Goal: Task Accomplishment & Management: Use online tool/utility

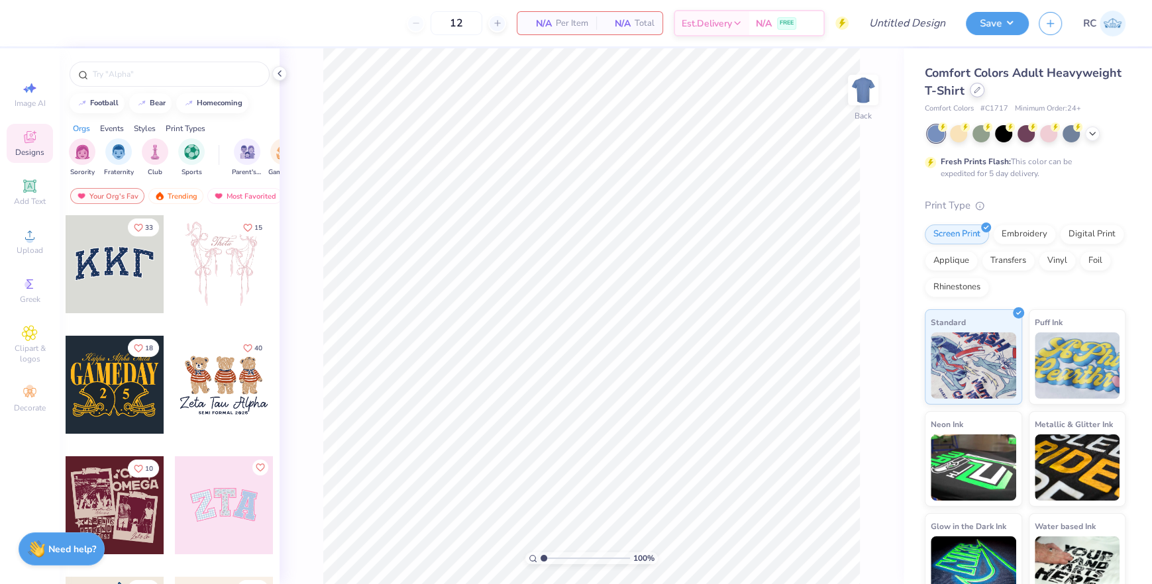
click at [979, 95] on div at bounding box center [976, 90] width 15 height 15
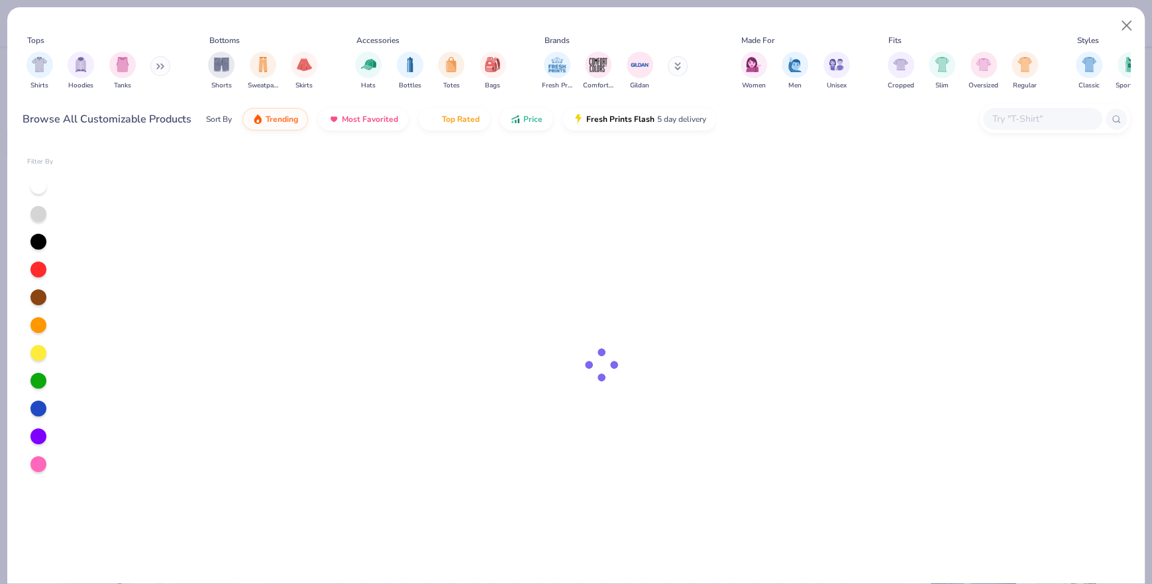
click at [1045, 118] on input "text" at bounding box center [1042, 118] width 102 height 15
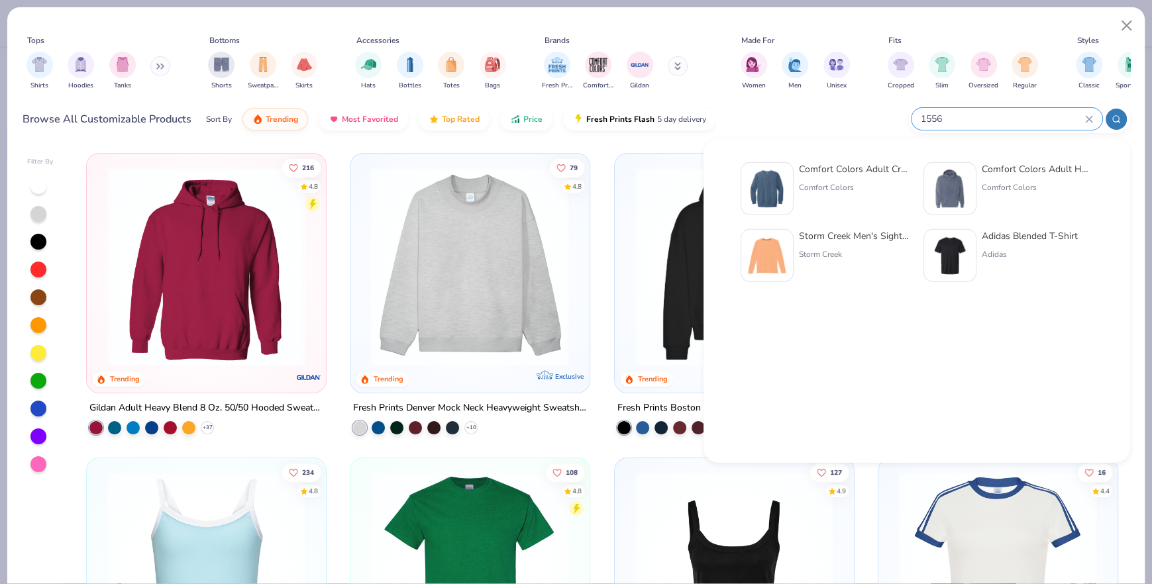
type input "1556"
click at [825, 194] on div "Comfort Colors Adult Crewneck Sweatshirt Comfort Colors" at bounding box center [854, 188] width 111 height 53
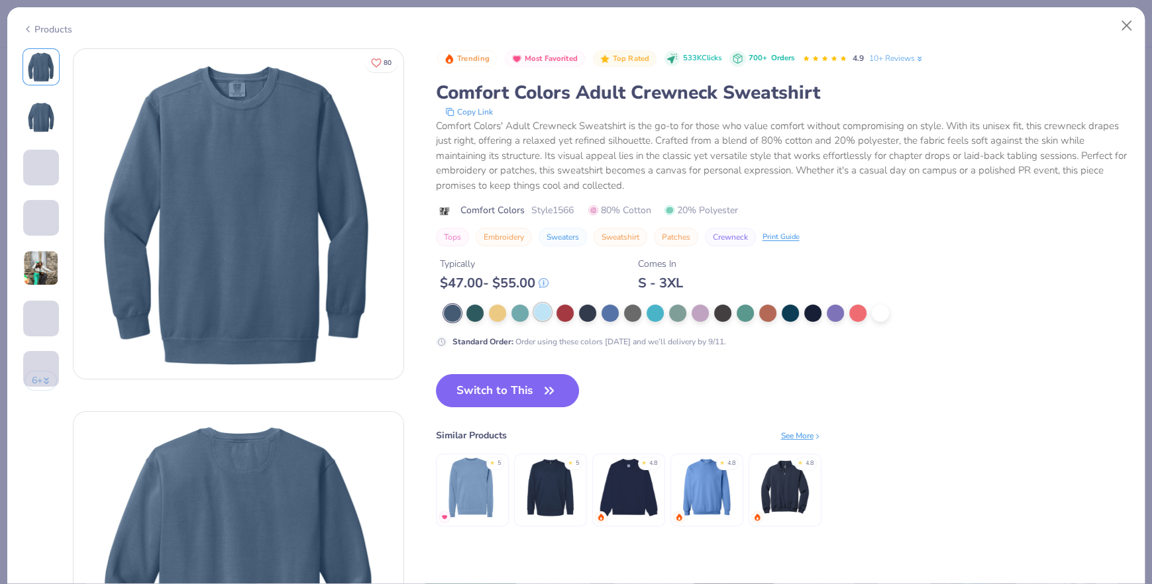
click at [540, 306] on div at bounding box center [542, 311] width 17 height 17
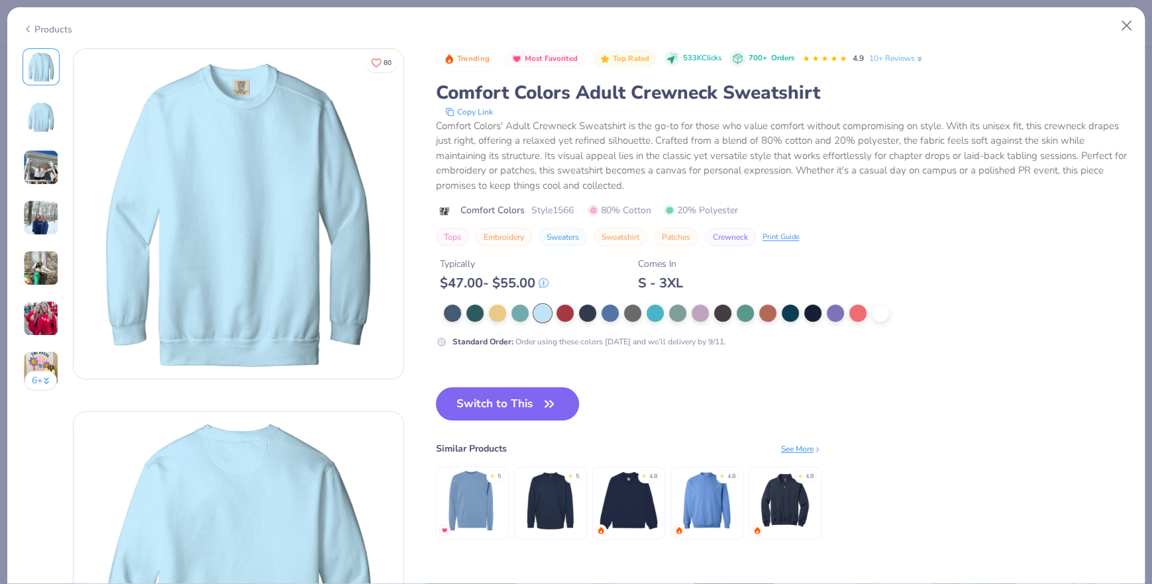
click at [535, 396] on button "Switch to This" at bounding box center [508, 403] width 144 height 33
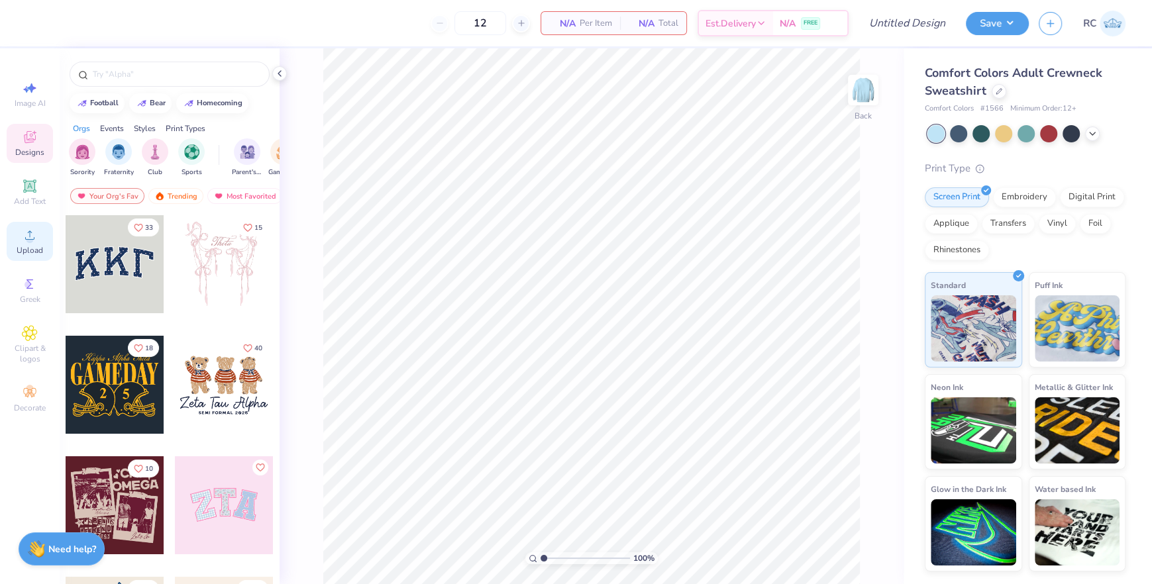
click at [26, 244] on div "Upload" at bounding box center [30, 241] width 46 height 39
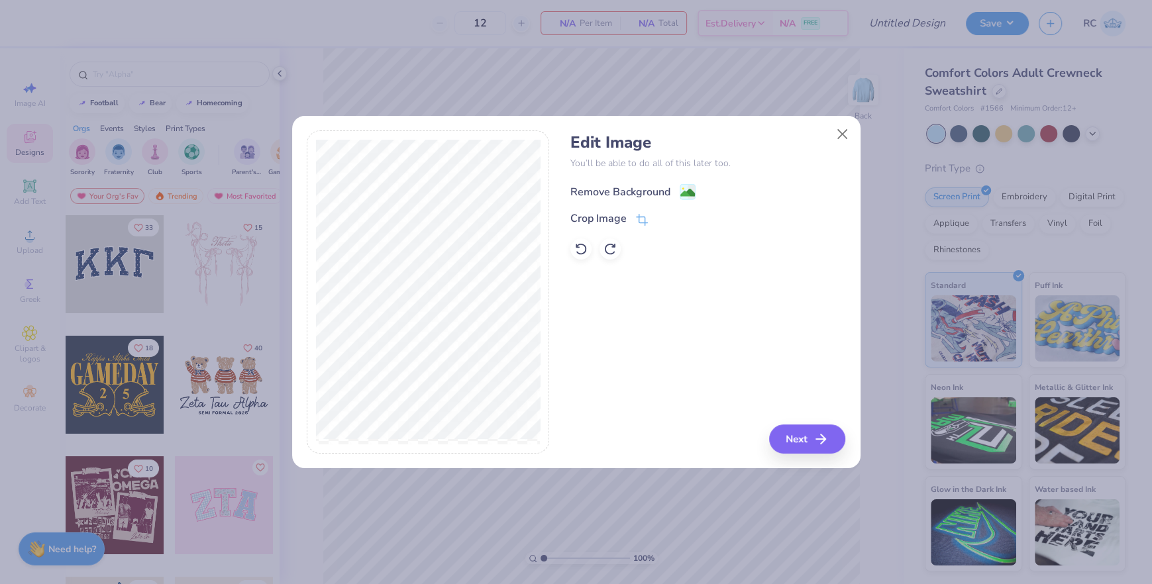
click at [681, 195] on image at bounding box center [687, 192] width 15 height 15
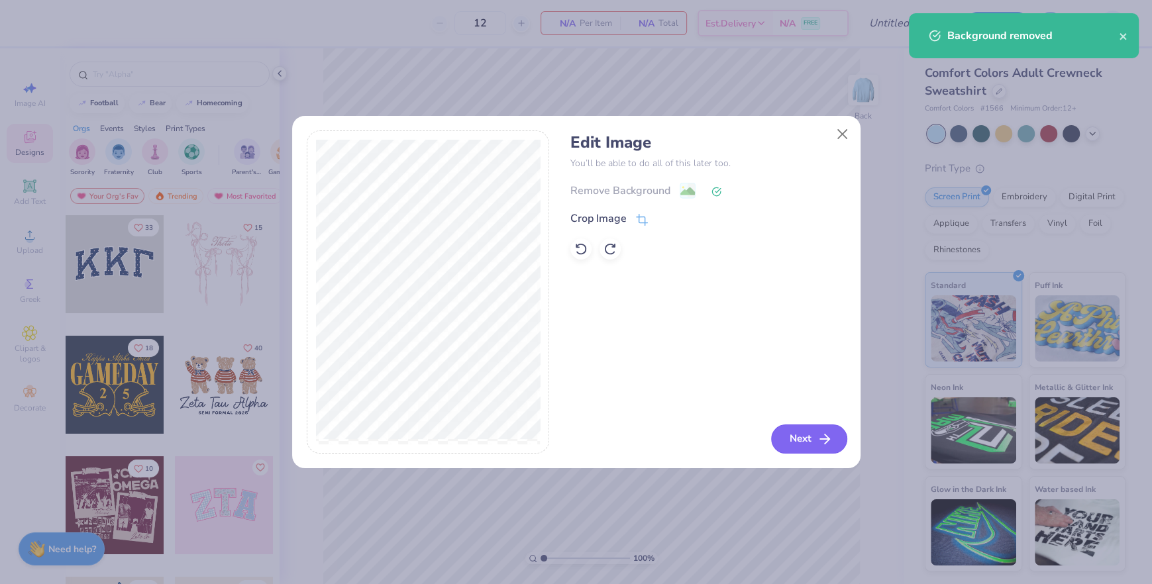
click at [813, 434] on button "Next" at bounding box center [809, 438] width 76 height 29
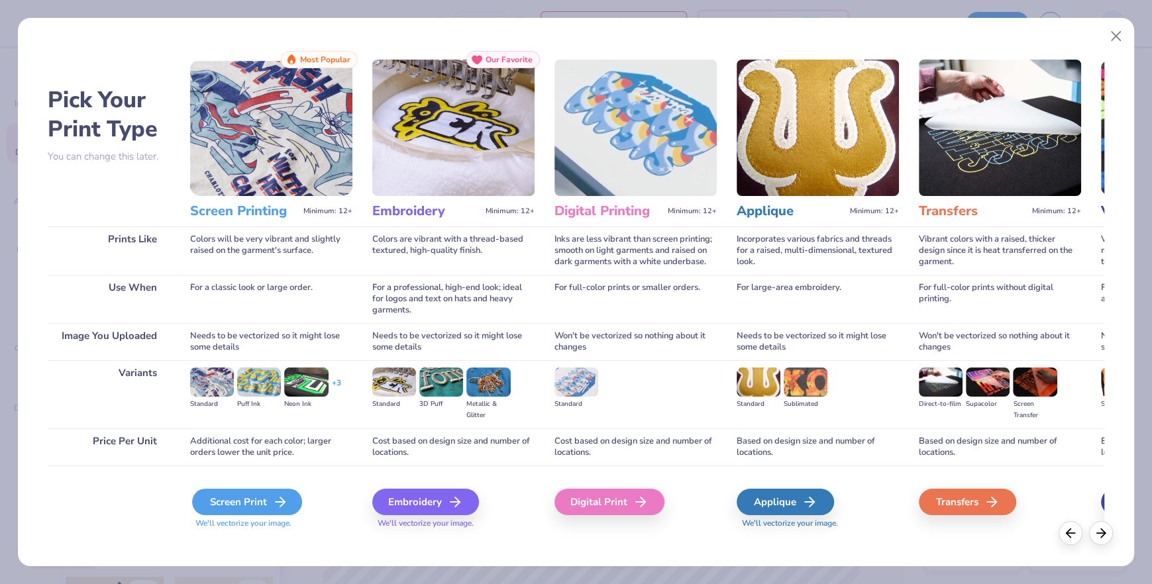
click at [256, 508] on div "Screen Print" at bounding box center [247, 502] width 110 height 26
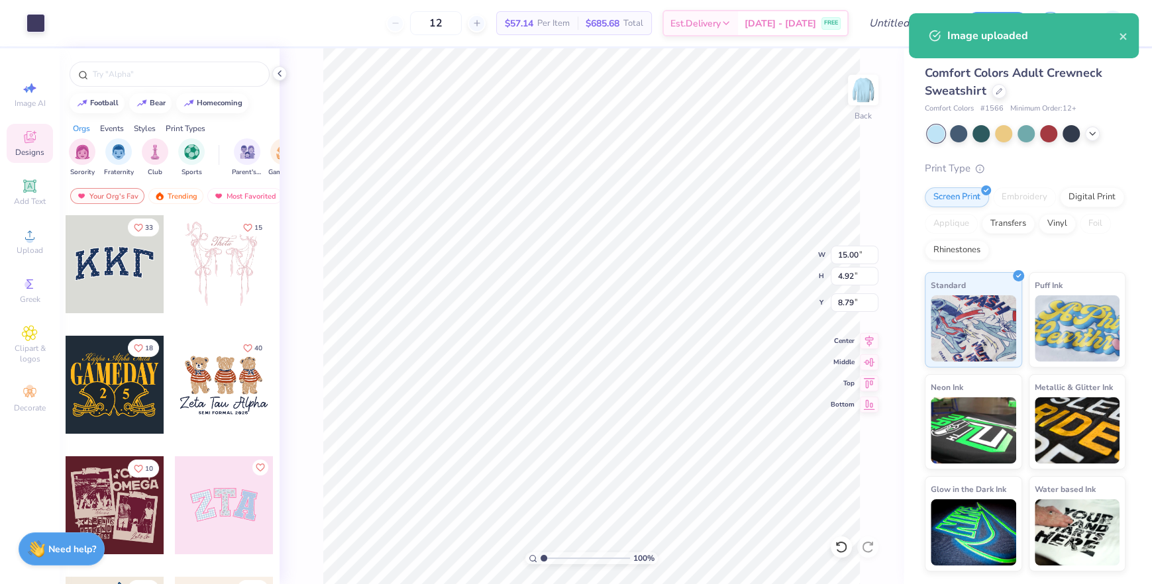
type input "7.58"
type input "2.49"
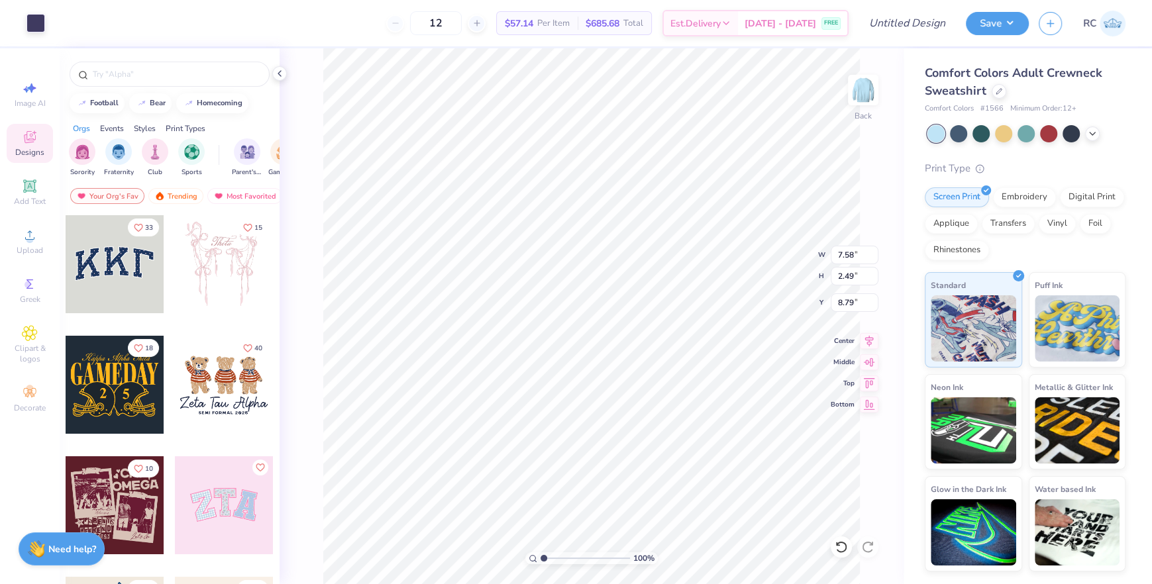
type input "3.00"
click at [858, 103] on img at bounding box center [862, 90] width 53 height 53
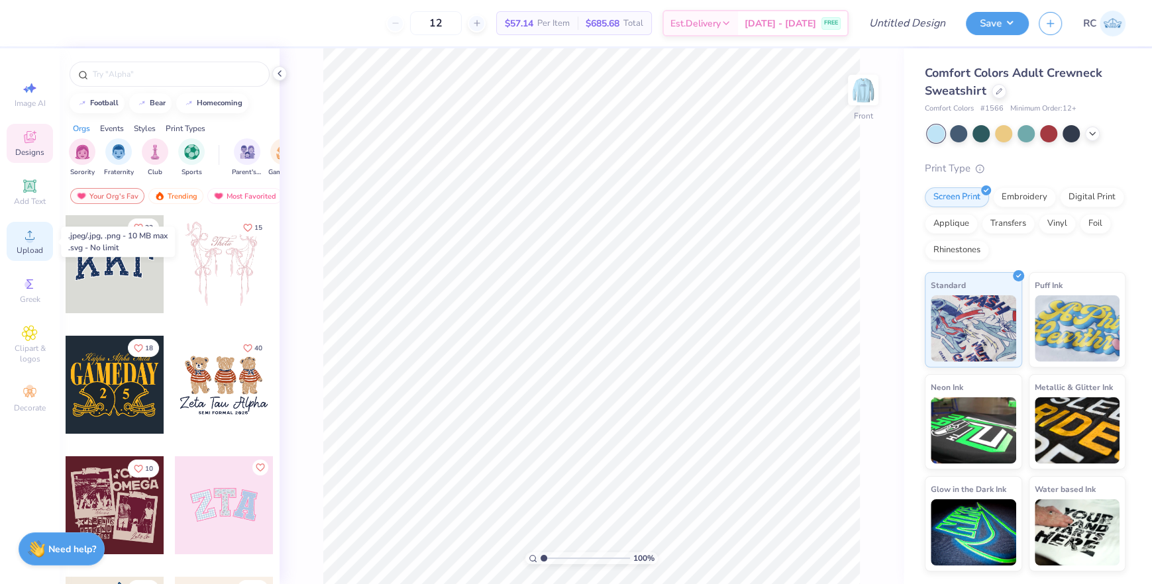
click at [31, 244] on div "Upload" at bounding box center [30, 241] width 46 height 39
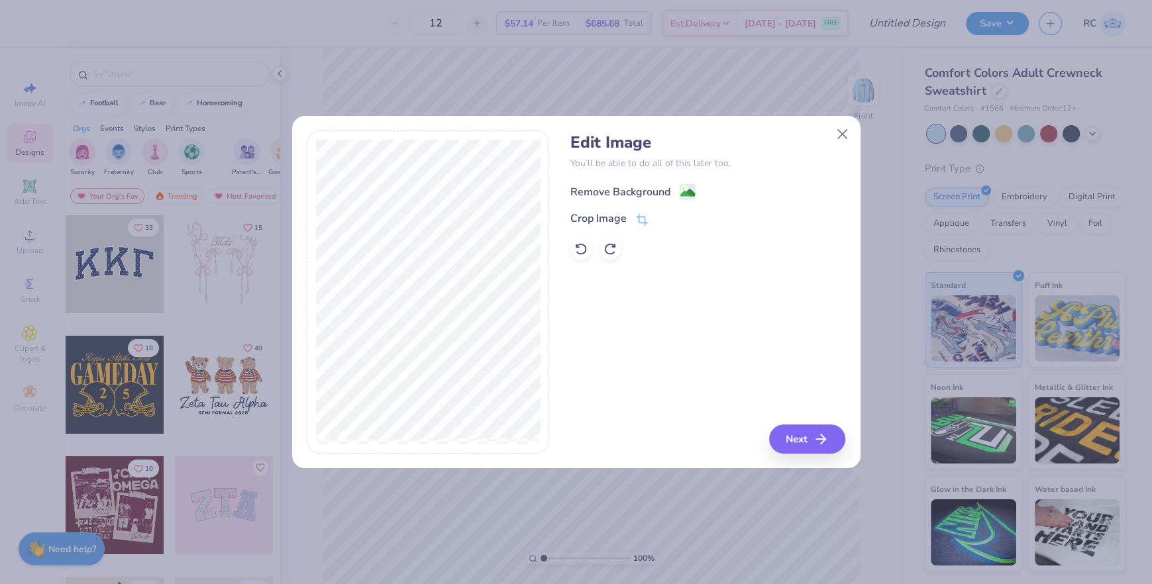
click at [680, 194] on image at bounding box center [687, 192] width 15 height 15
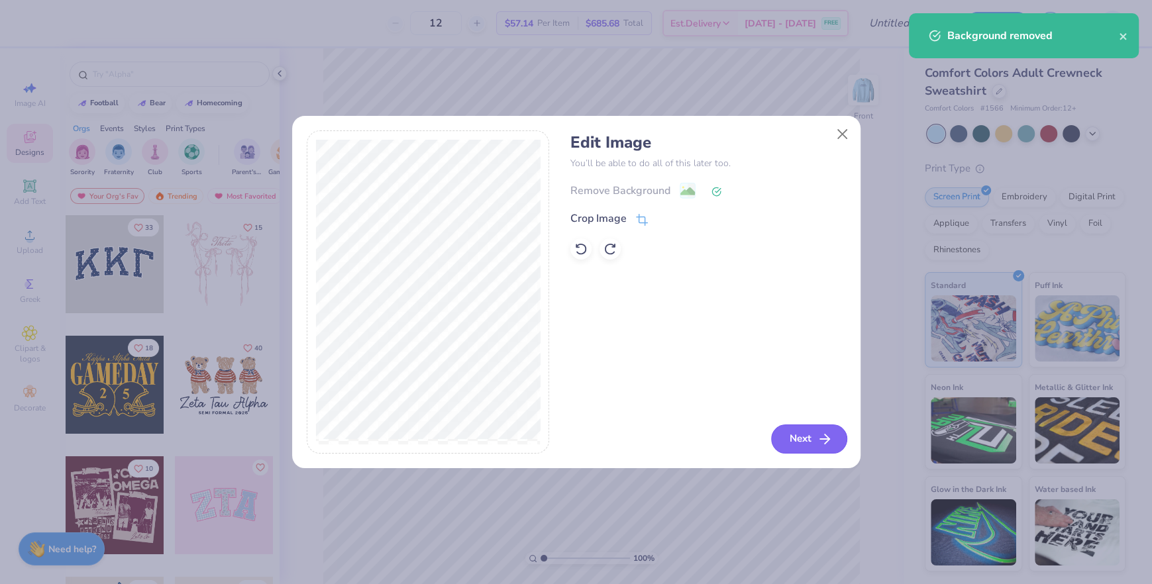
click at [821, 430] on button "Next" at bounding box center [809, 438] width 76 height 29
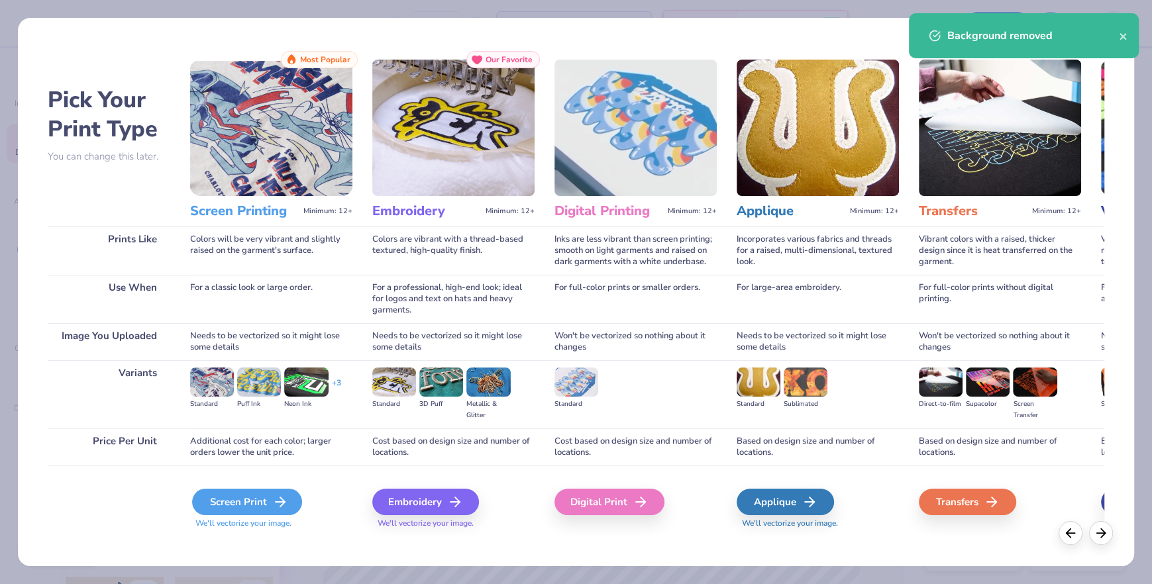
click at [266, 510] on div "Screen Print" at bounding box center [247, 502] width 110 height 26
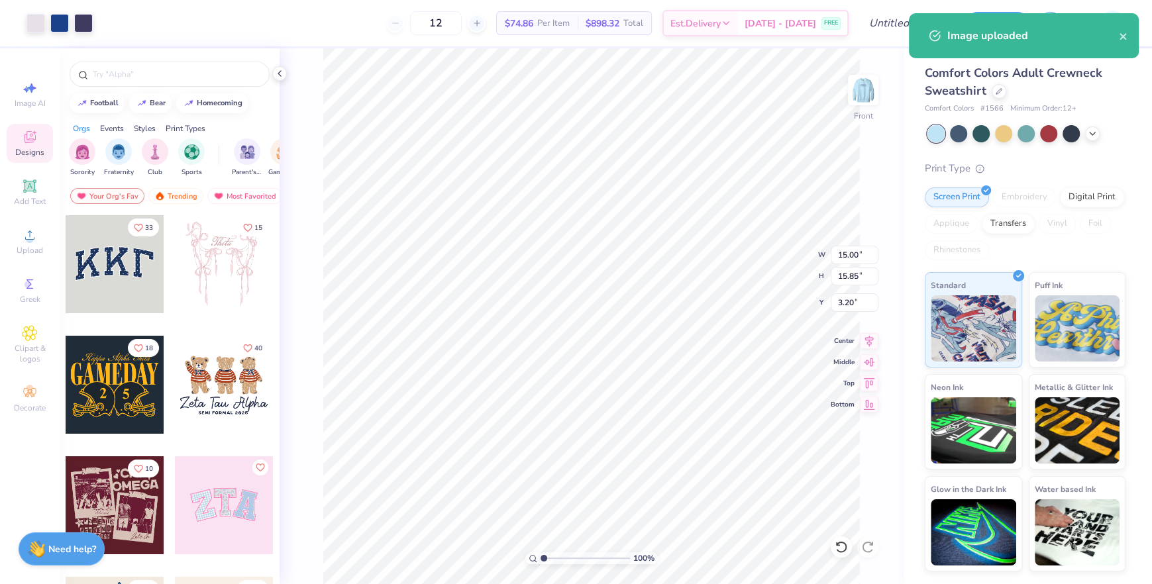
type input "9.39"
type input "9.92"
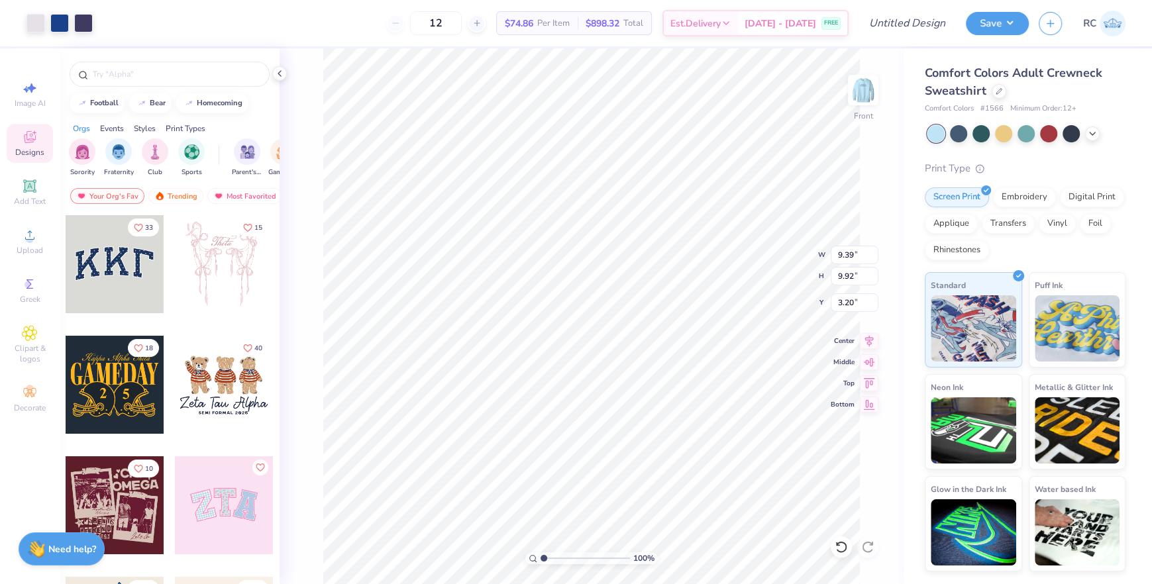
type input "1.97"
click at [850, 89] on img at bounding box center [862, 90] width 53 height 53
click at [850, 89] on img at bounding box center [863, 90] width 26 height 26
click at [1010, 21] on button "Save" at bounding box center [996, 21] width 63 height 23
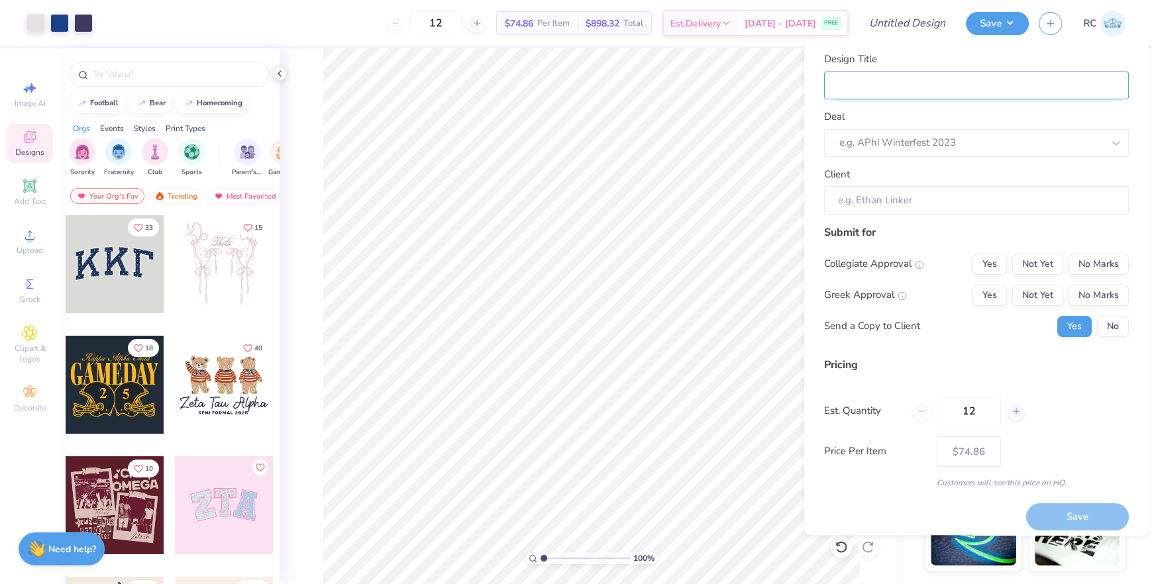
click at [913, 83] on input "Design Title" at bounding box center [976, 86] width 305 height 28
type input "G"
type input "GP"
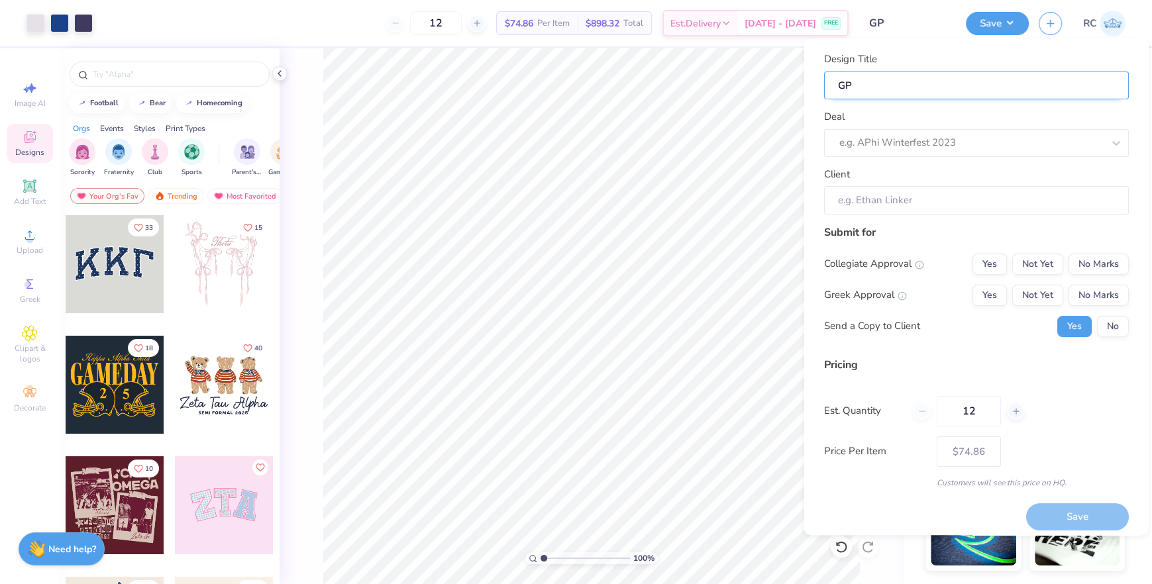
type input "GPH"
type input "GPHI"
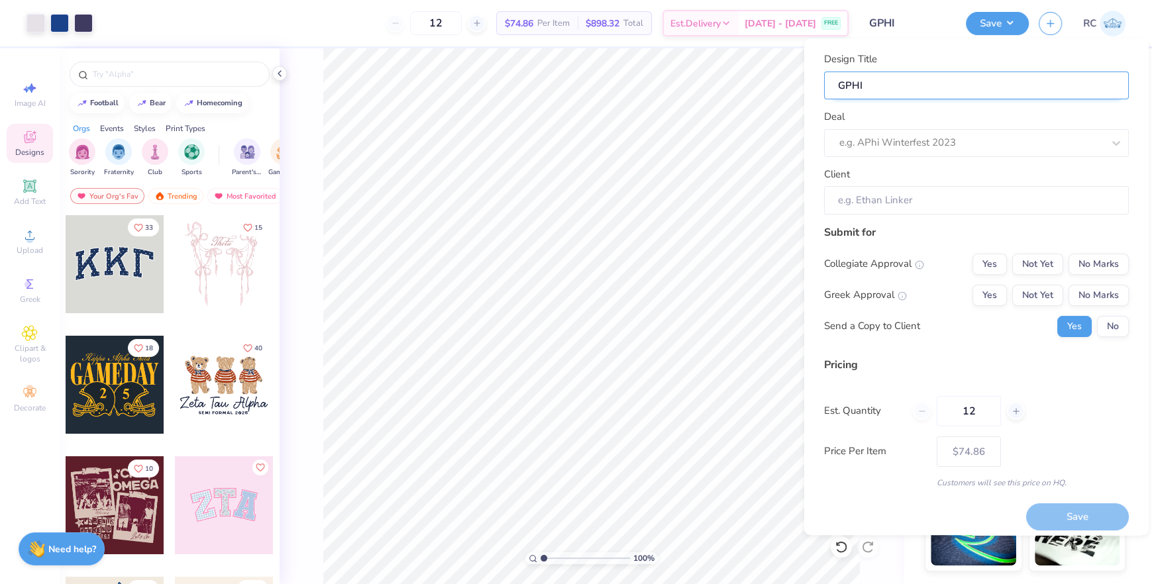
type input "GPHI"
type input "GPHI F"
type input "GPHI Fa"
type input "GPHI Fam"
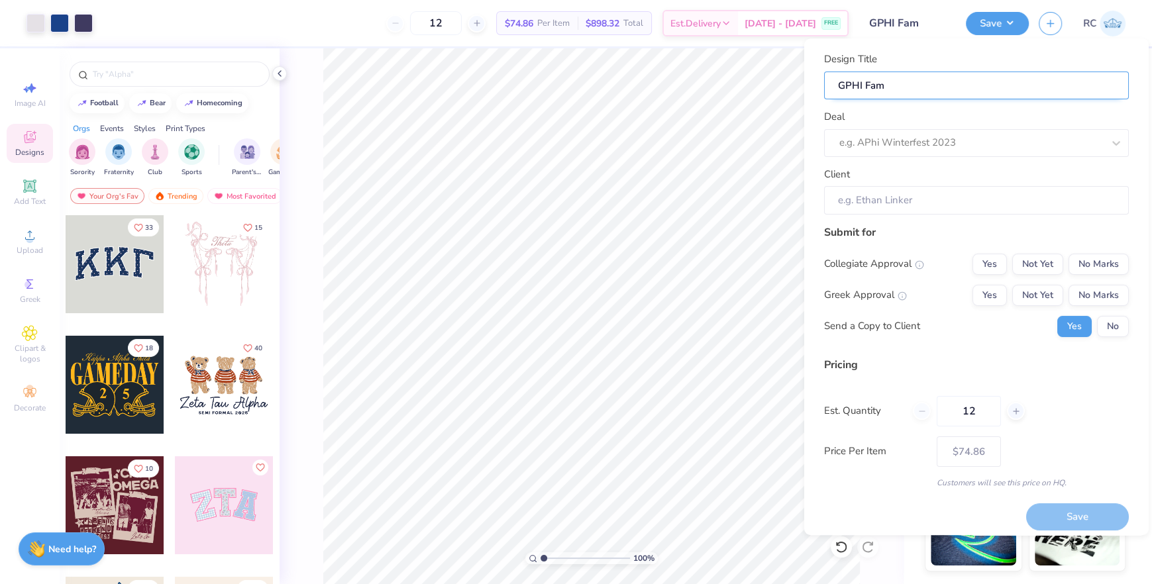
type input "GPHI Fam"
type input "GPHI Fam w"
type input "GPHI Fam we"
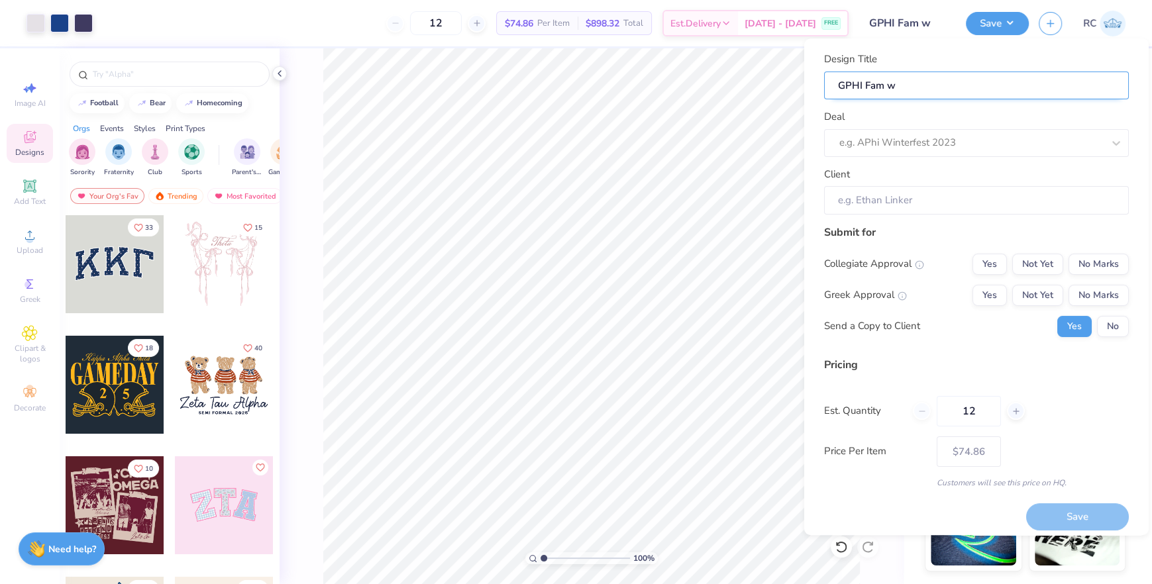
type input "GPHI Fam we"
type input "GPHI Fam wee"
type input "GPHI Fam week"
type input "GPHI Fam weeke"
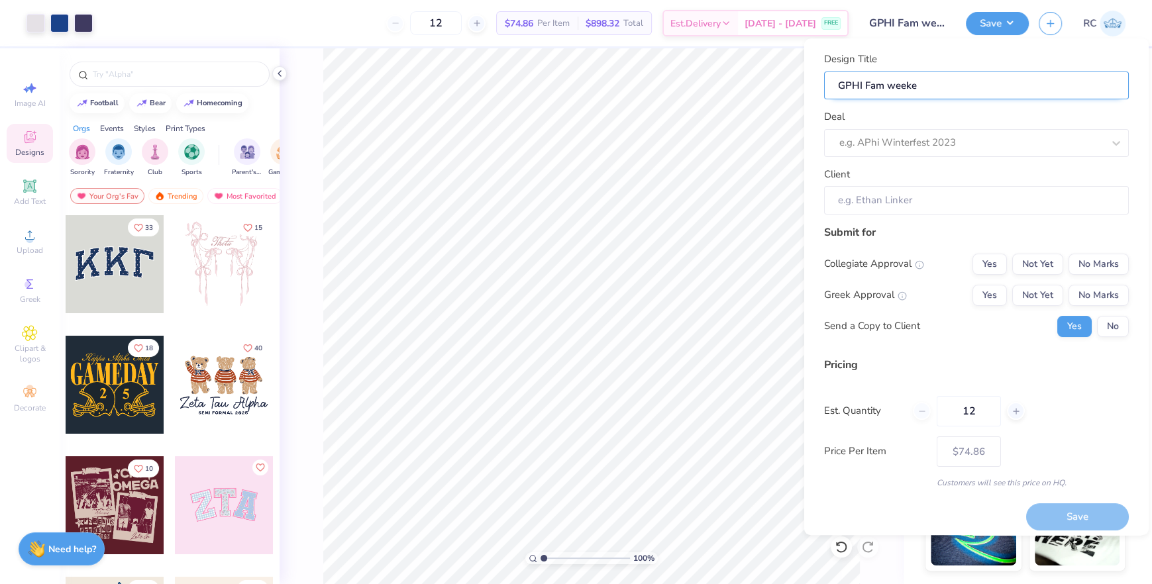
type input "GPHI Fam weeken"
type input "GPHI Fam weekend"
click at [878, 154] on div "e.g. APhi Winterfest 2023" at bounding box center [976, 143] width 305 height 28
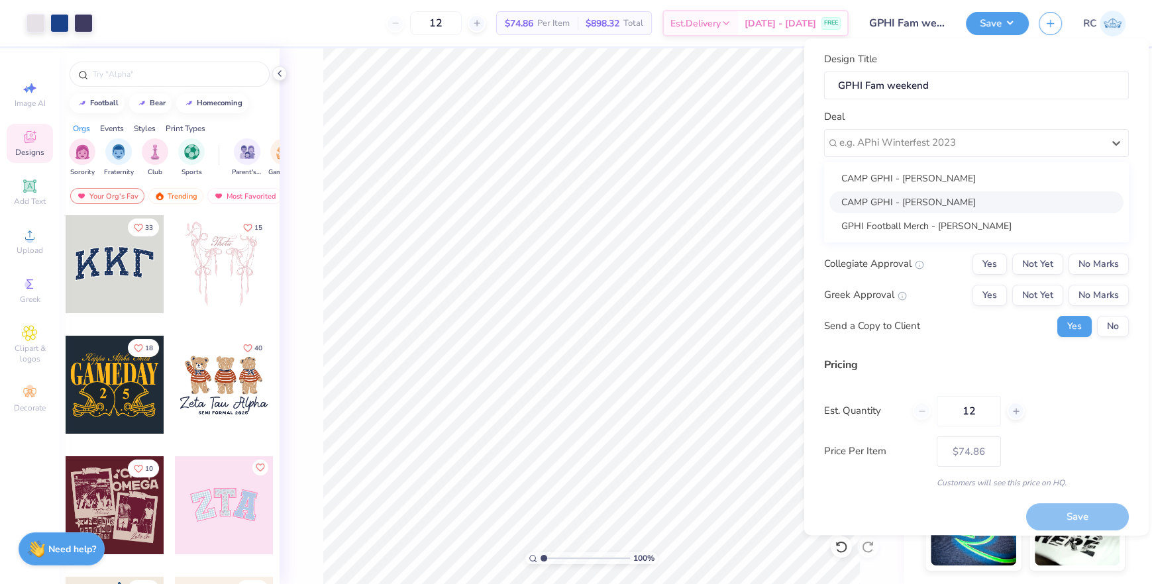
click at [902, 194] on div "CAMP GPHI - [PERSON_NAME]" at bounding box center [976, 202] width 294 height 22
type input "[PERSON_NAME]"
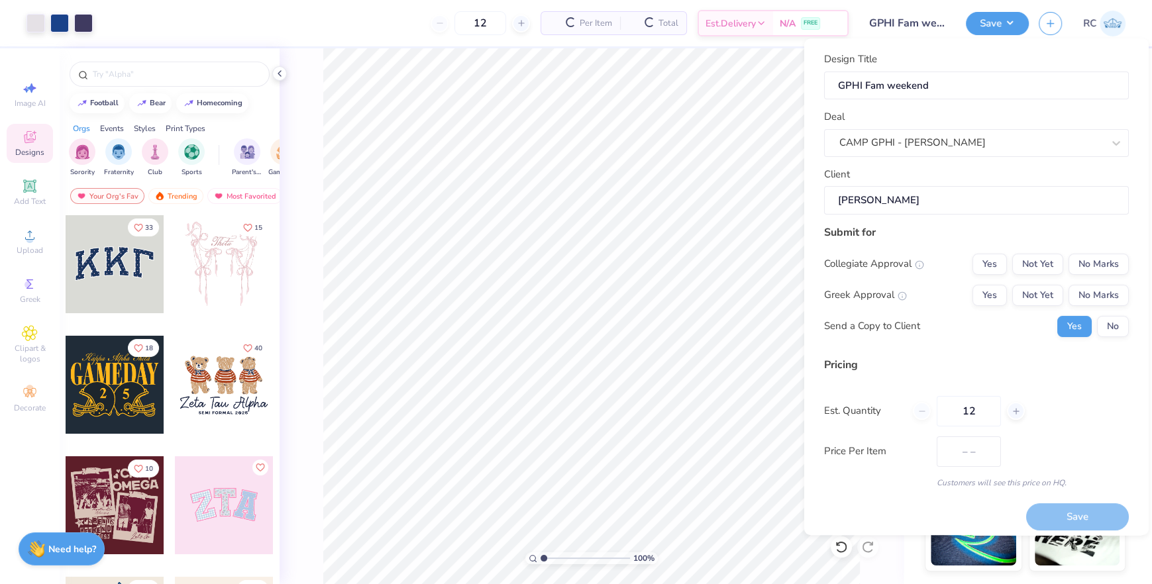
click at [943, 193] on input "[PERSON_NAME]" at bounding box center [976, 200] width 305 height 28
click at [1042, 259] on button "Not Yet" at bounding box center [1037, 264] width 51 height 21
type input "$112.34"
click at [1046, 297] on button "Not Yet" at bounding box center [1037, 295] width 51 height 21
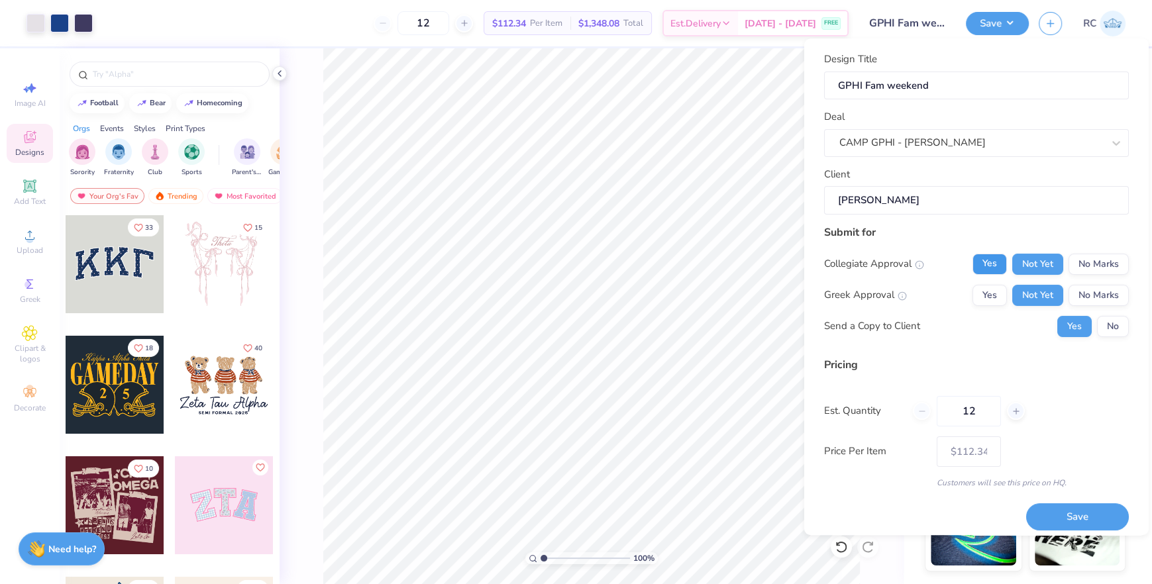
click at [991, 264] on button "Yes" at bounding box center [989, 264] width 34 height 21
click at [919, 265] on line at bounding box center [919, 265] width 0 height 1
click at [930, 254] on div "Collegiate Approval Yes Not Yet No Marks" at bounding box center [976, 264] width 305 height 21
click at [979, 299] on button "Yes" at bounding box center [989, 295] width 34 height 21
click at [1014, 415] on div at bounding box center [1015, 411] width 18 height 18
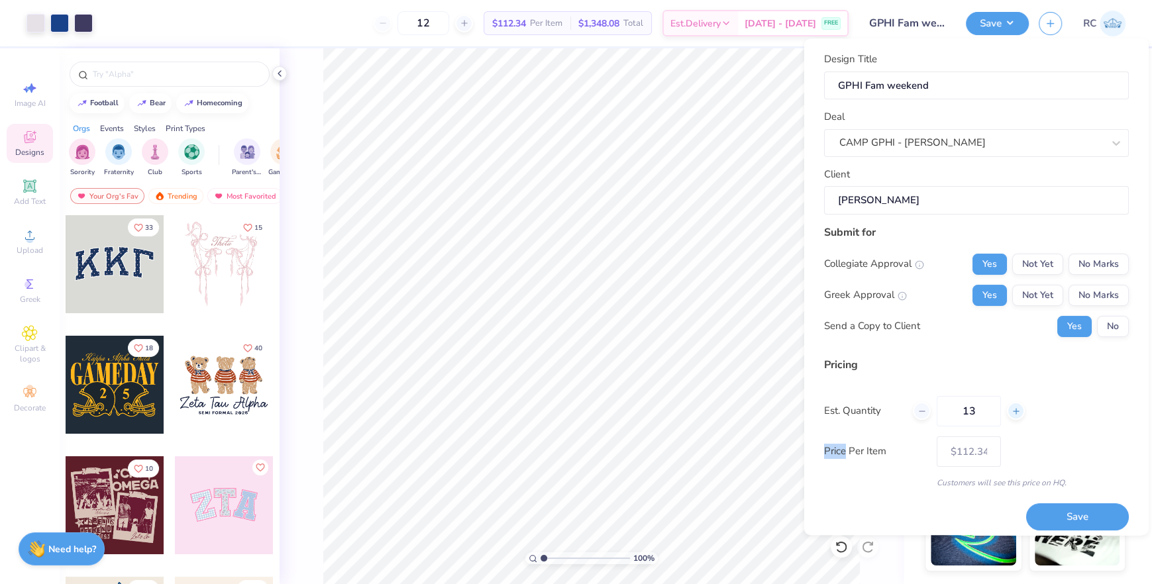
click at [1014, 415] on div at bounding box center [1015, 411] width 18 height 18
type input "17"
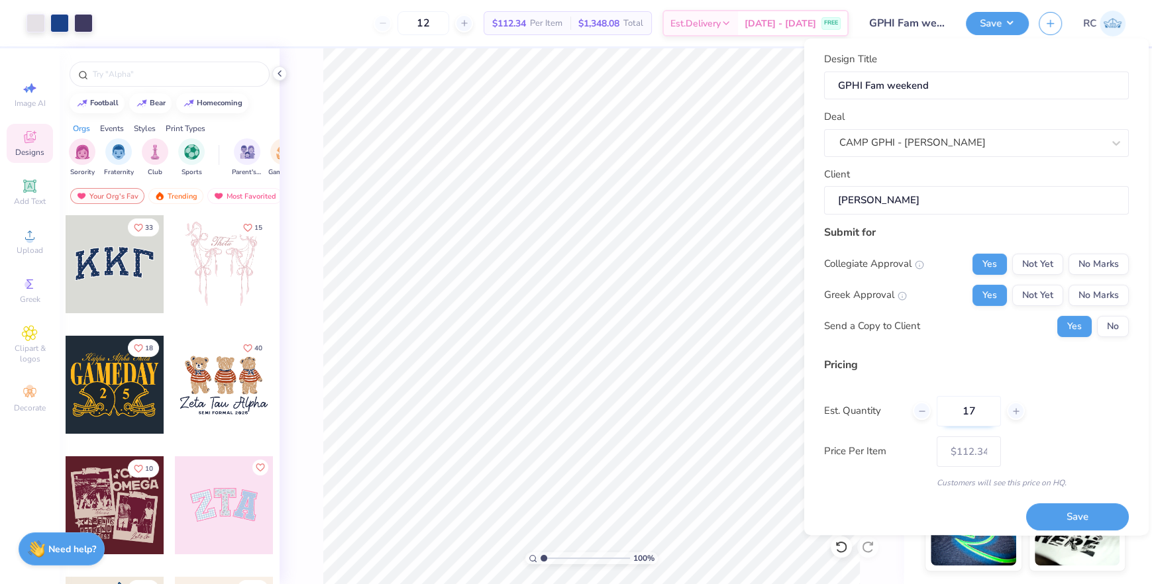
click at [973, 411] on input "17" at bounding box center [968, 411] width 64 height 30
type input "17"
click at [973, 411] on input "17" at bounding box center [968, 411] width 64 height 30
type input "$105.77"
click at [971, 411] on input "17" at bounding box center [968, 411] width 64 height 30
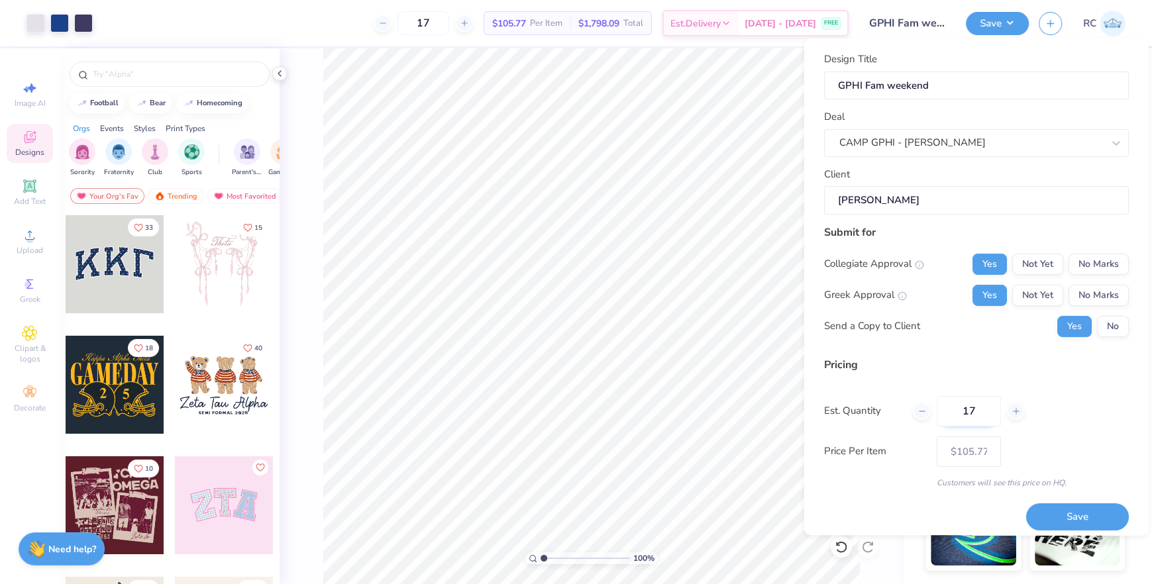
click at [971, 411] on input "17" at bounding box center [968, 411] width 64 height 30
type input "20"
click at [1093, 453] on div "Price Per Item – –" at bounding box center [976, 451] width 305 height 30
click at [1122, 320] on button "No" at bounding box center [1113, 326] width 32 height 21
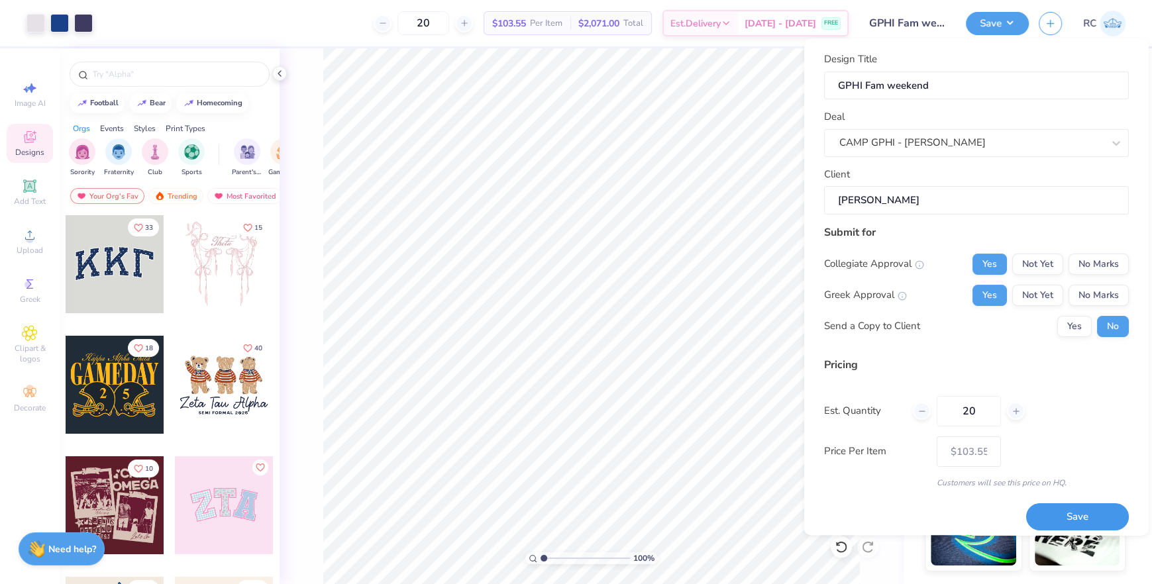
click at [1098, 506] on button "Save" at bounding box center [1077, 516] width 103 height 27
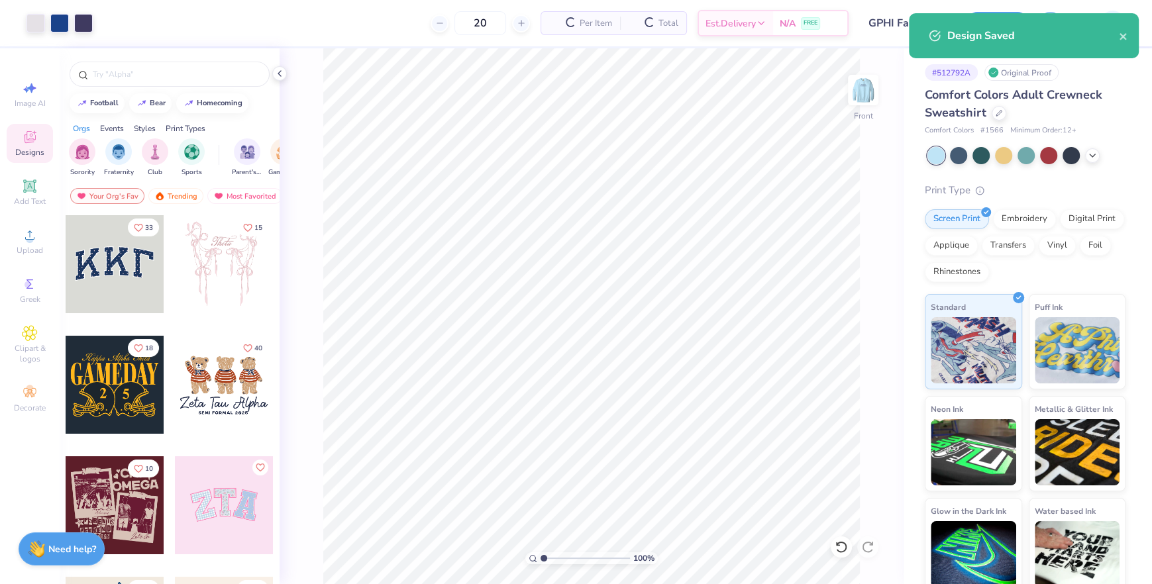
type input "$69.00"
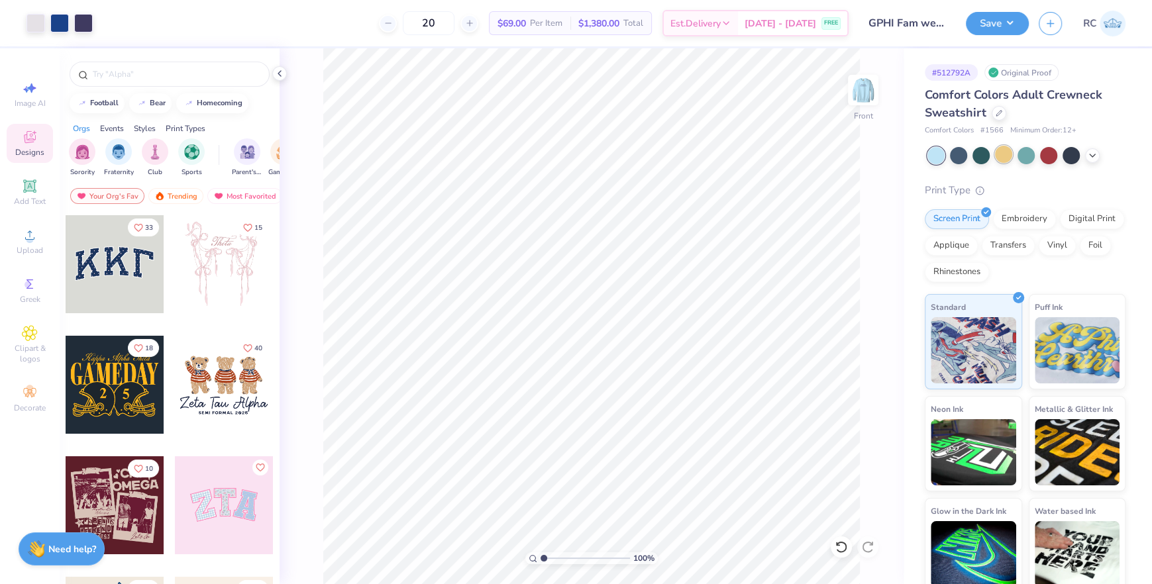
click at [1006, 158] on div at bounding box center [1003, 154] width 17 height 17
click at [1095, 158] on icon at bounding box center [1092, 154] width 11 height 11
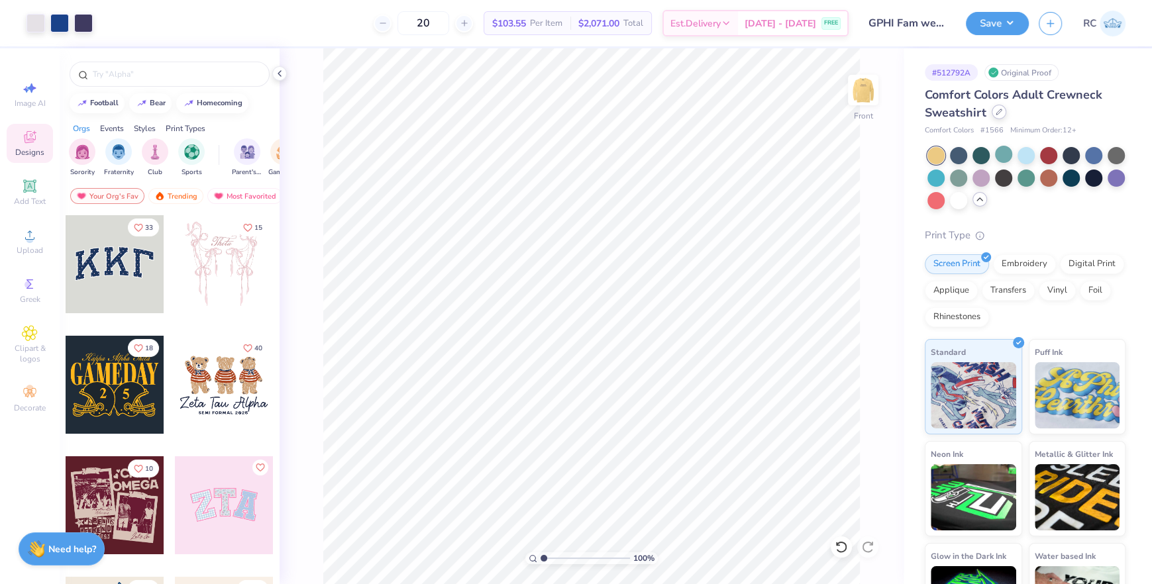
click at [997, 113] on icon at bounding box center [998, 112] width 7 height 7
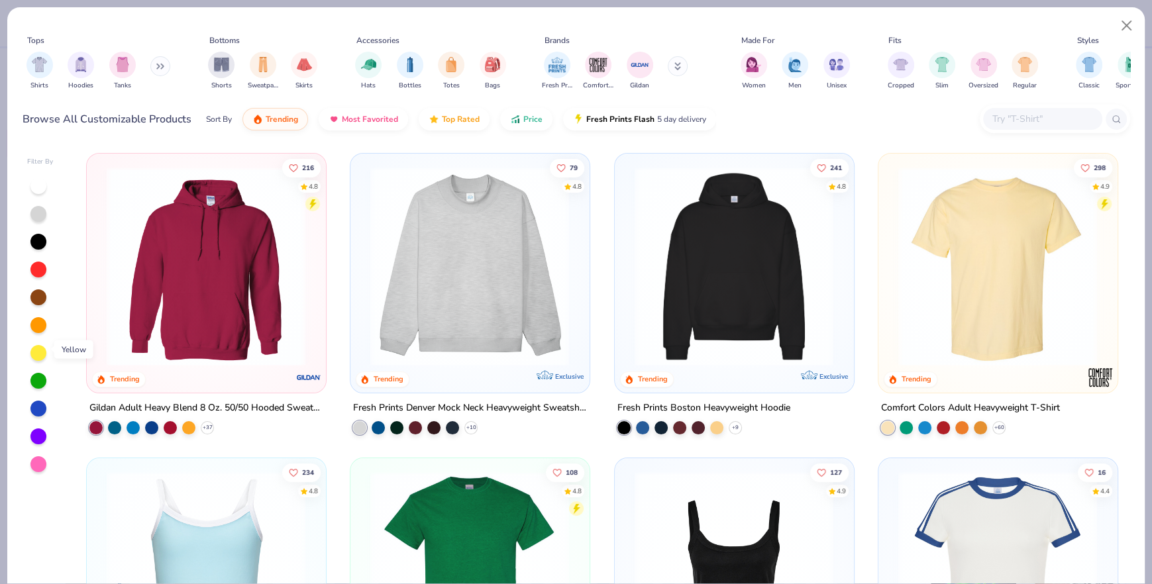
click at [39, 352] on div at bounding box center [38, 353] width 16 height 16
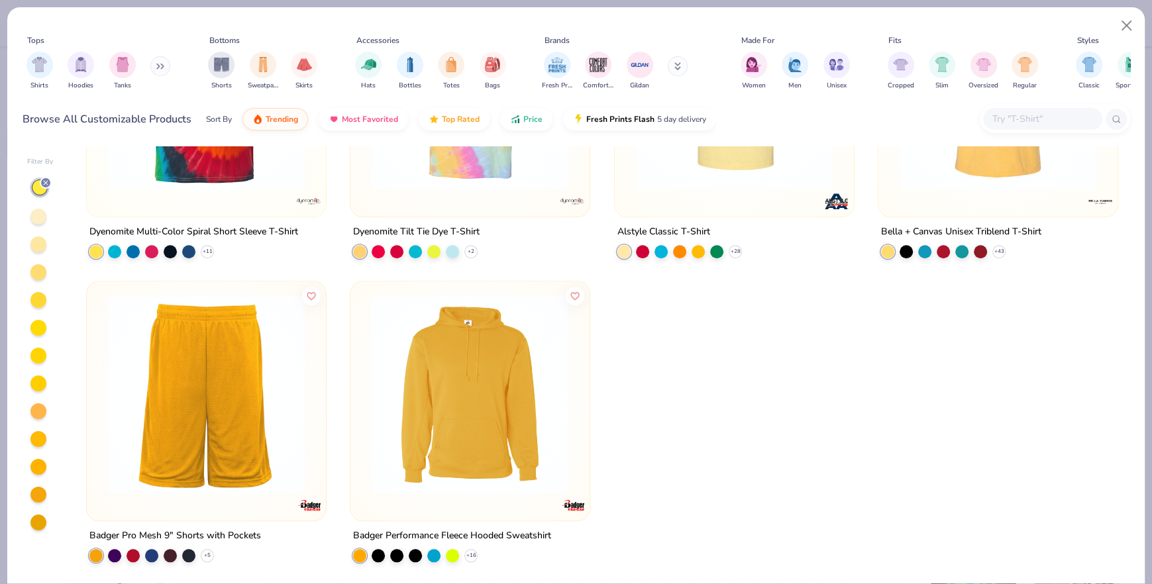
scroll to position [104, 0]
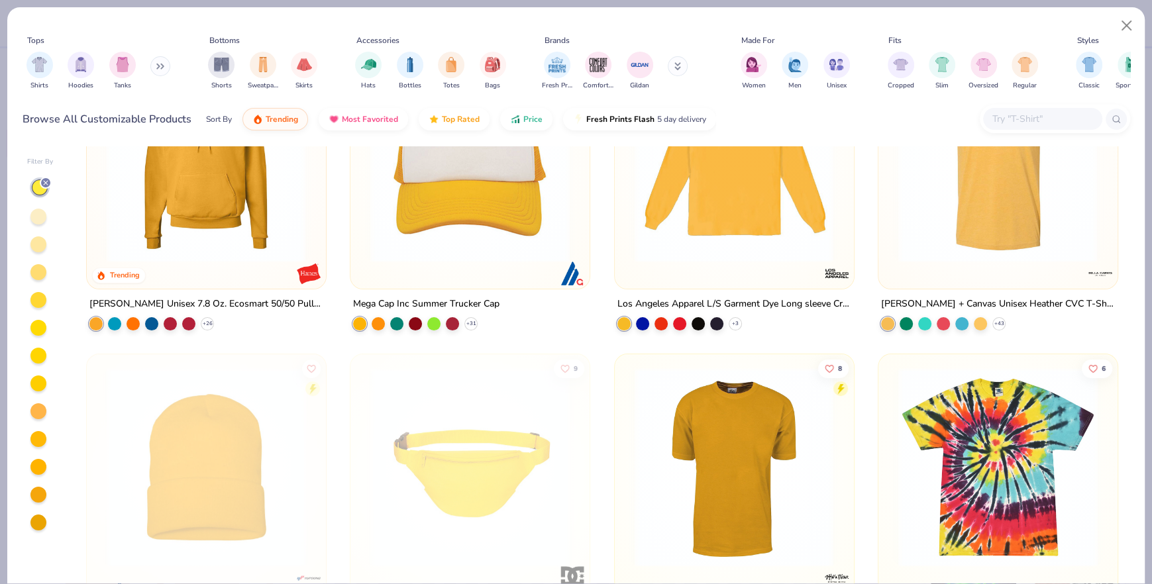
click at [44, 182] on line at bounding box center [46, 183] width 4 height 4
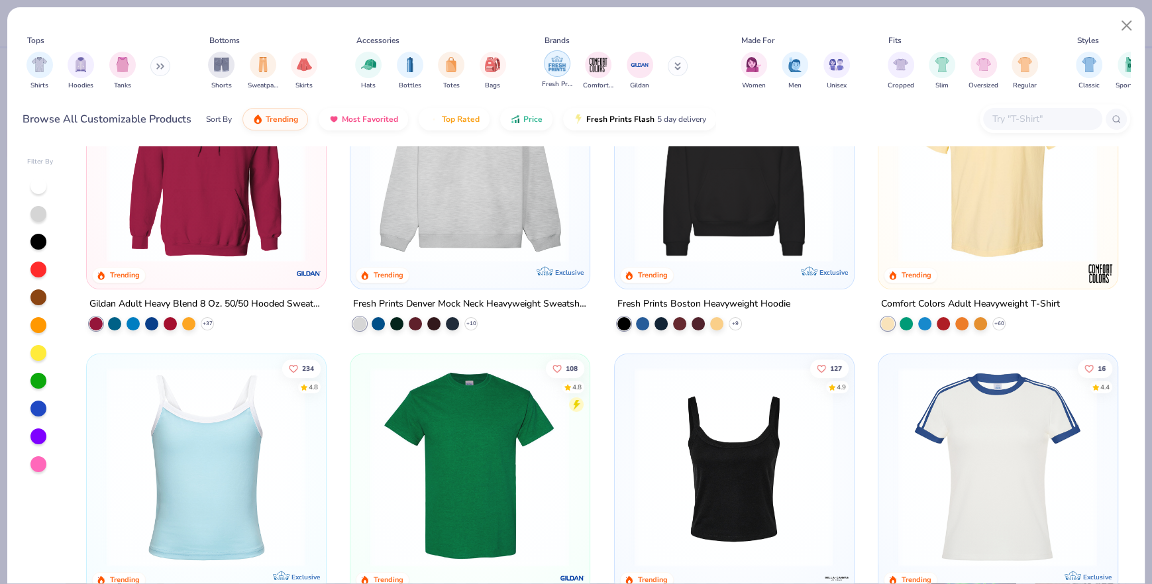
click at [565, 72] on img "filter for Fresh Prints" at bounding box center [557, 64] width 20 height 20
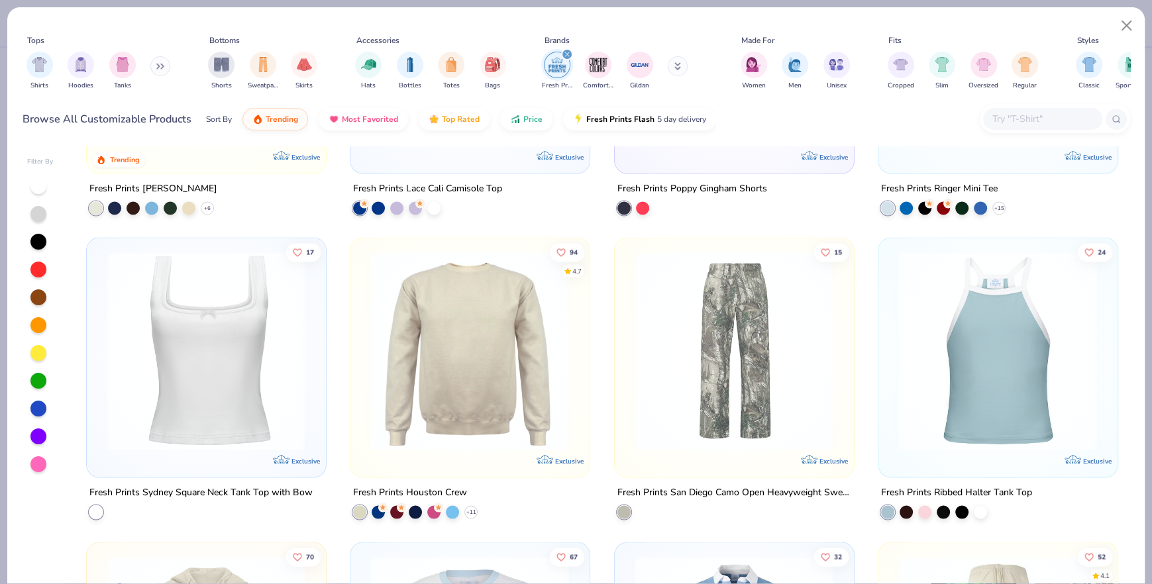
scroll to position [2355, 0]
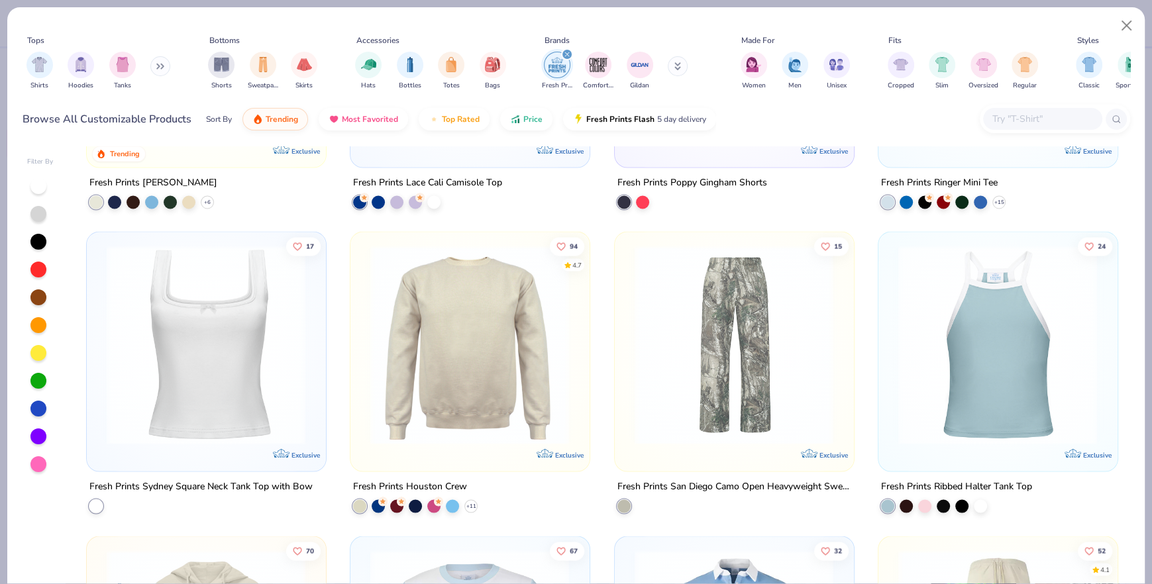
click at [507, 385] on img at bounding box center [470, 345] width 212 height 199
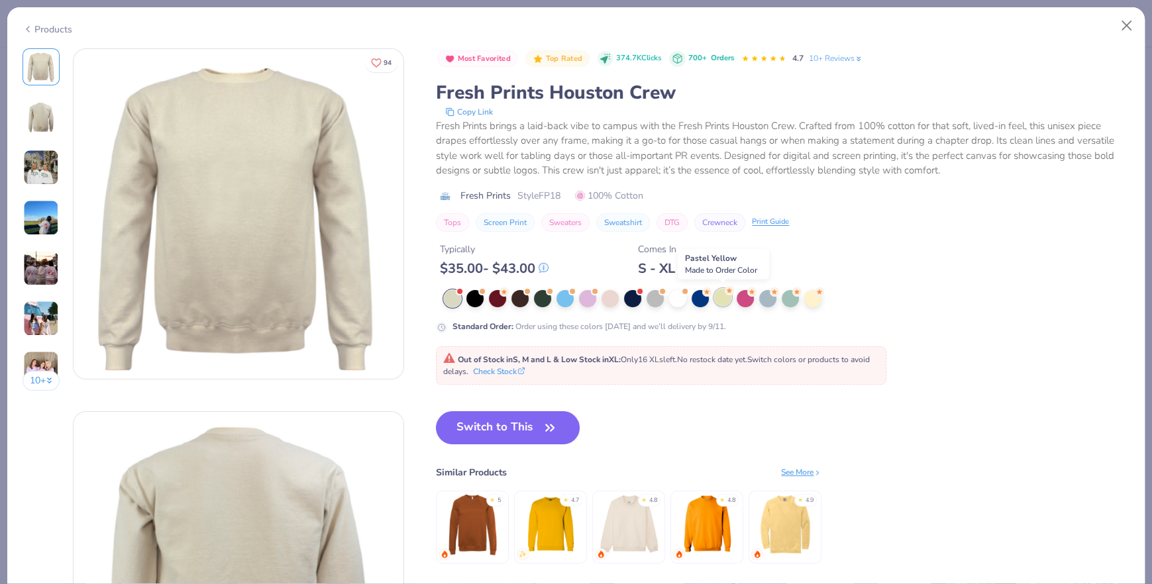
click at [509, 289] on circle at bounding box center [503, 291] width 9 height 9
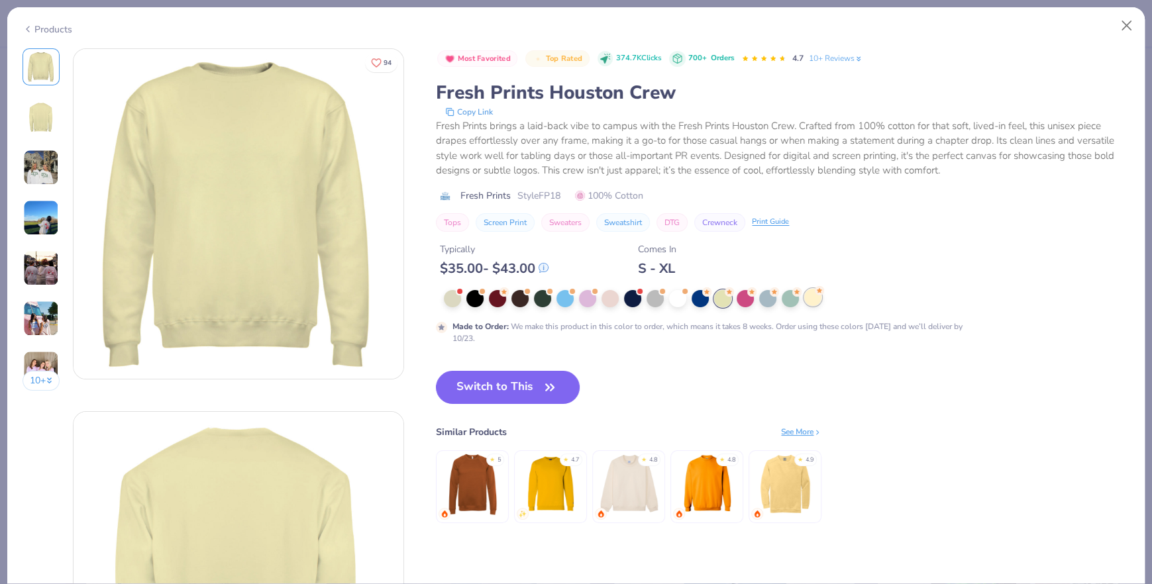
click at [809, 293] on div at bounding box center [812, 297] width 17 height 17
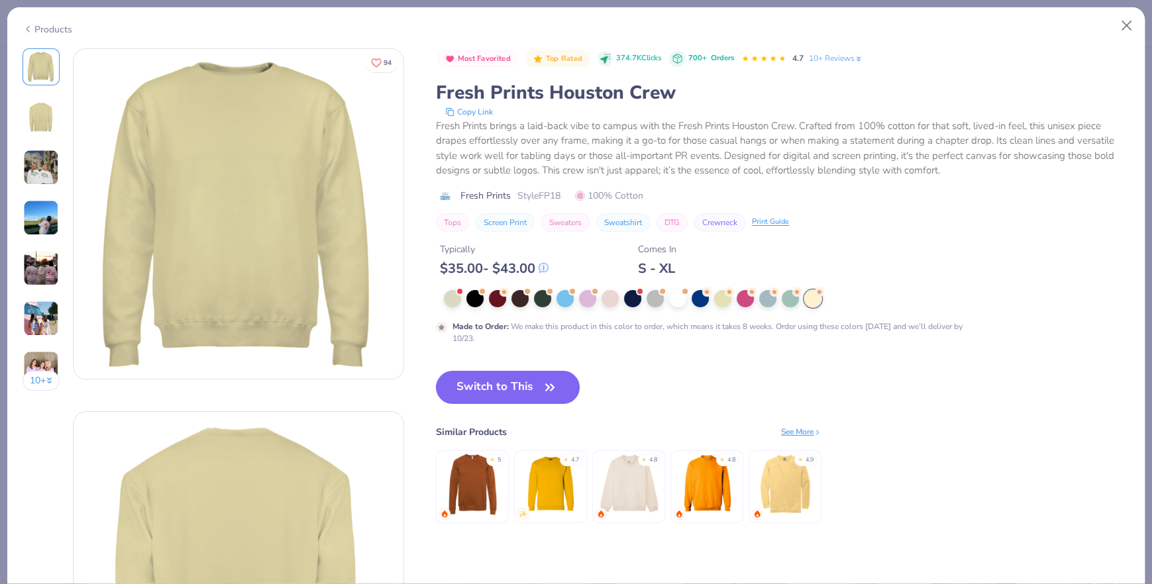
click at [513, 362] on div "Most Favorited Top Rated 374.7K Clicks 700+ Orders 4.7 10+ Reviews Fresh Prints…" at bounding box center [782, 298] width 693 height 501
click at [514, 385] on button "Switch to This" at bounding box center [508, 387] width 144 height 33
type input "50"
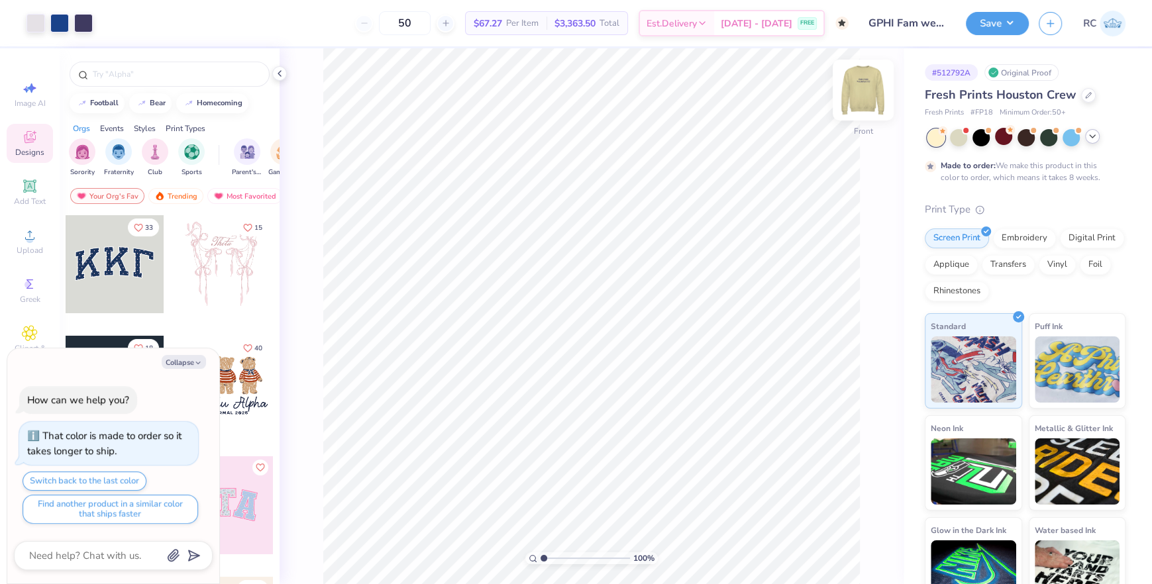
click at [859, 97] on img at bounding box center [862, 90] width 53 height 53
type textarea "x"
type input "3.80"
click at [1003, 9] on div "Save RC" at bounding box center [1058, 23] width 186 height 46
click at [1003, 17] on button "Save" at bounding box center [996, 21] width 63 height 23
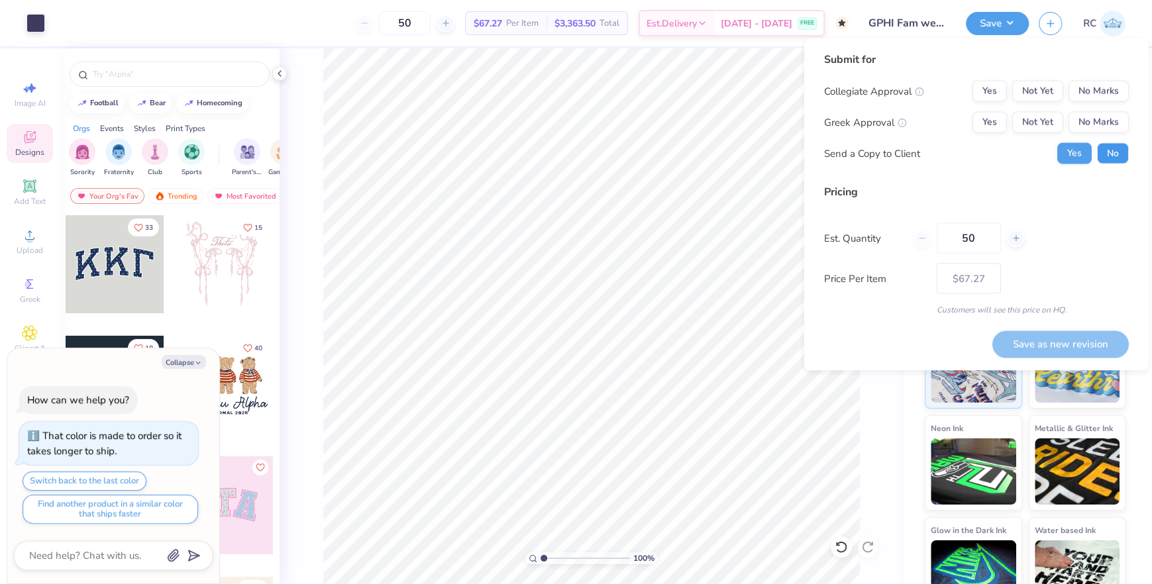
click at [1109, 150] on button "No" at bounding box center [1113, 153] width 32 height 21
type textarea "x"
click at [984, 124] on button "Yes" at bounding box center [989, 122] width 34 height 21
click at [984, 93] on button "Yes" at bounding box center [989, 91] width 34 height 21
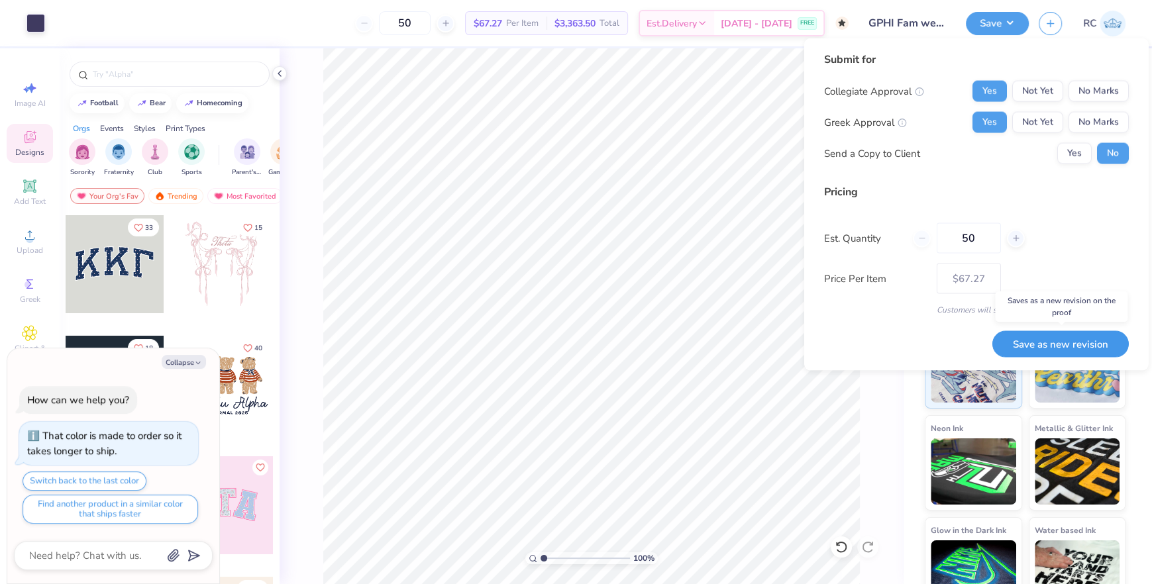
click at [1027, 340] on button "Save as new revision" at bounding box center [1060, 343] width 136 height 27
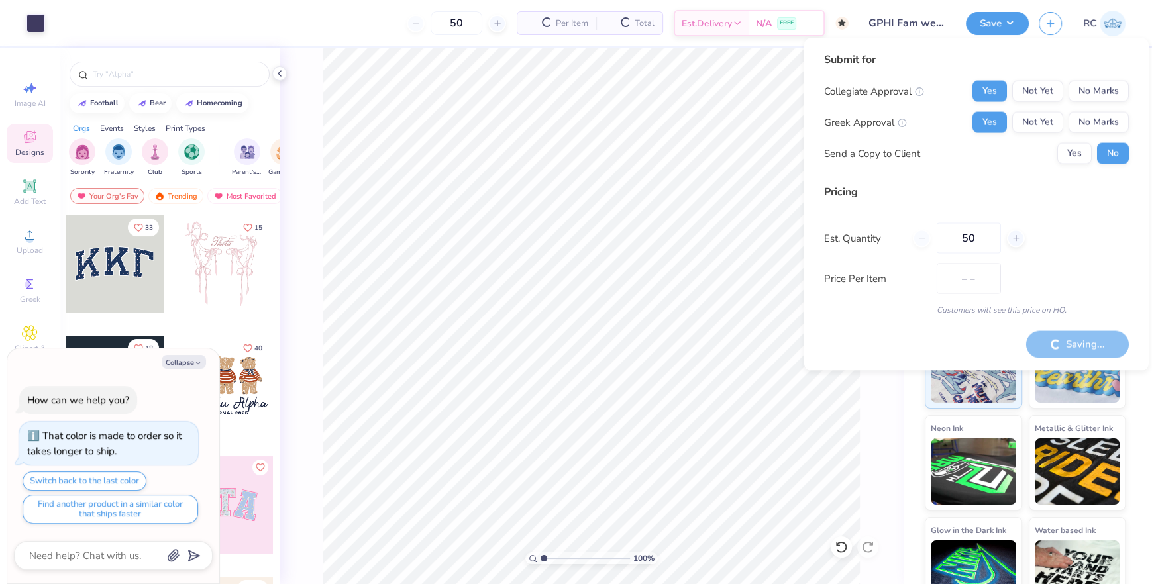
type input "$67.27"
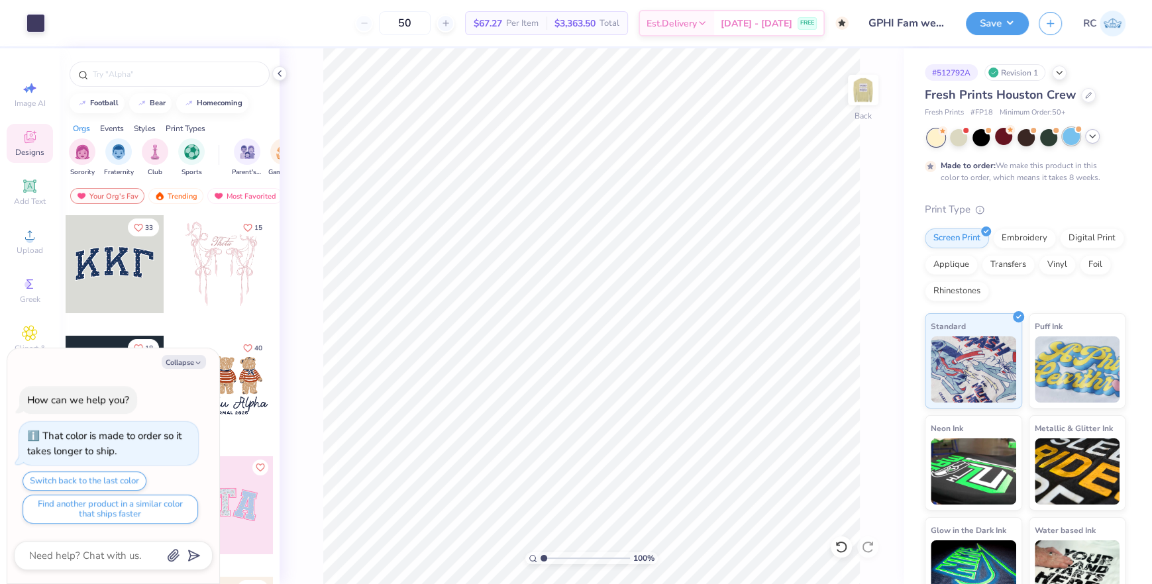
click at [1067, 134] on div at bounding box center [1070, 136] width 17 height 17
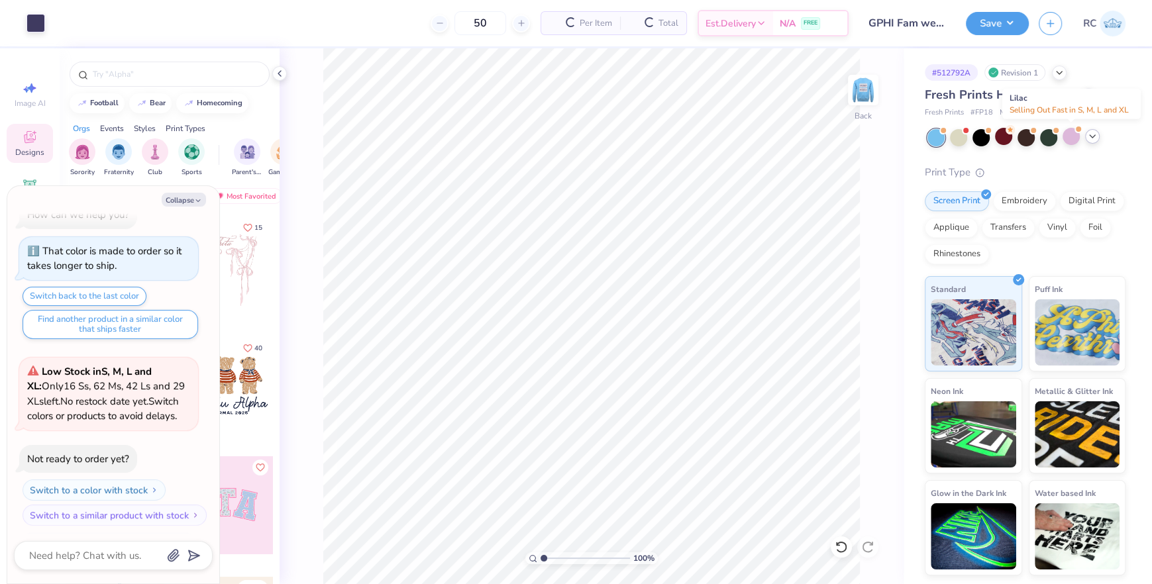
scroll to position [104, 0]
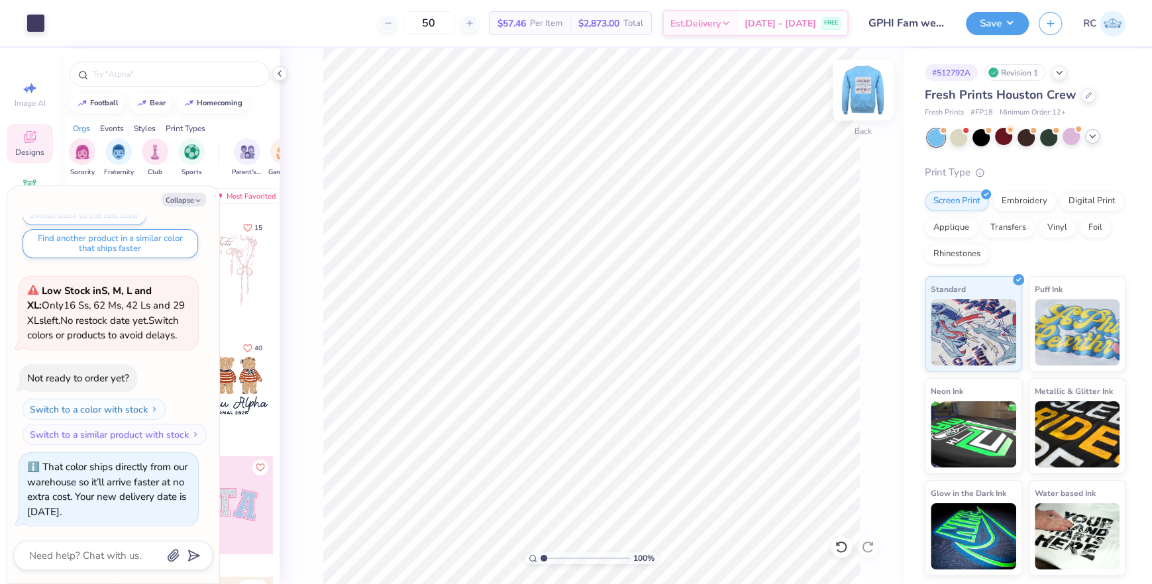
click at [851, 97] on img at bounding box center [862, 90] width 53 height 53
click at [1015, 21] on button "Save" at bounding box center [996, 21] width 63 height 23
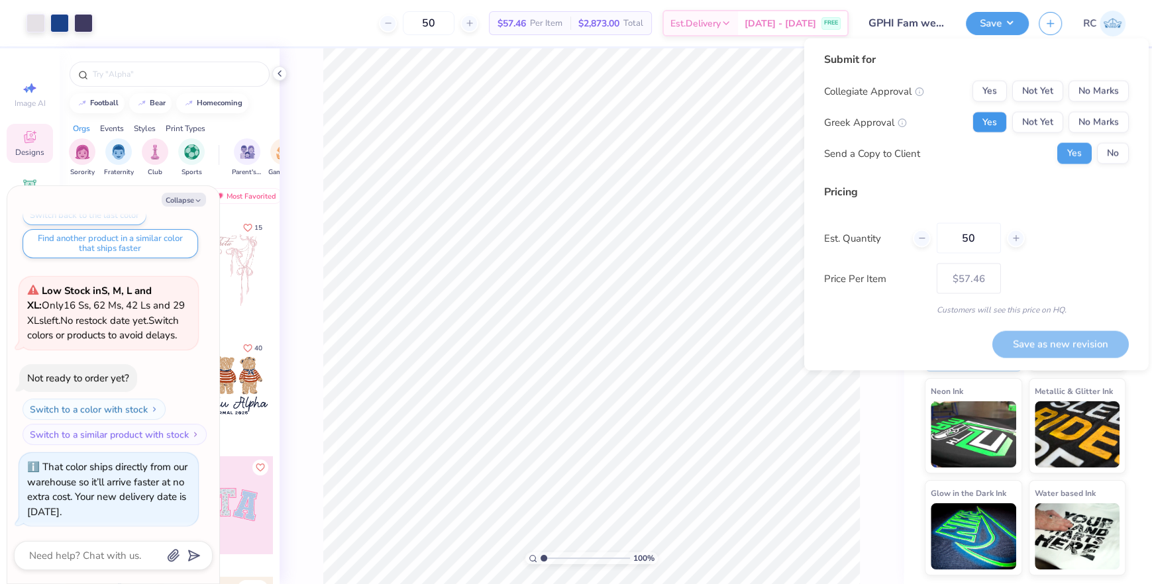
click at [997, 122] on button "Yes" at bounding box center [989, 122] width 34 height 21
click at [997, 85] on button "Yes" at bounding box center [989, 91] width 34 height 21
click at [1110, 154] on button "No" at bounding box center [1113, 153] width 32 height 21
type textarea "x"
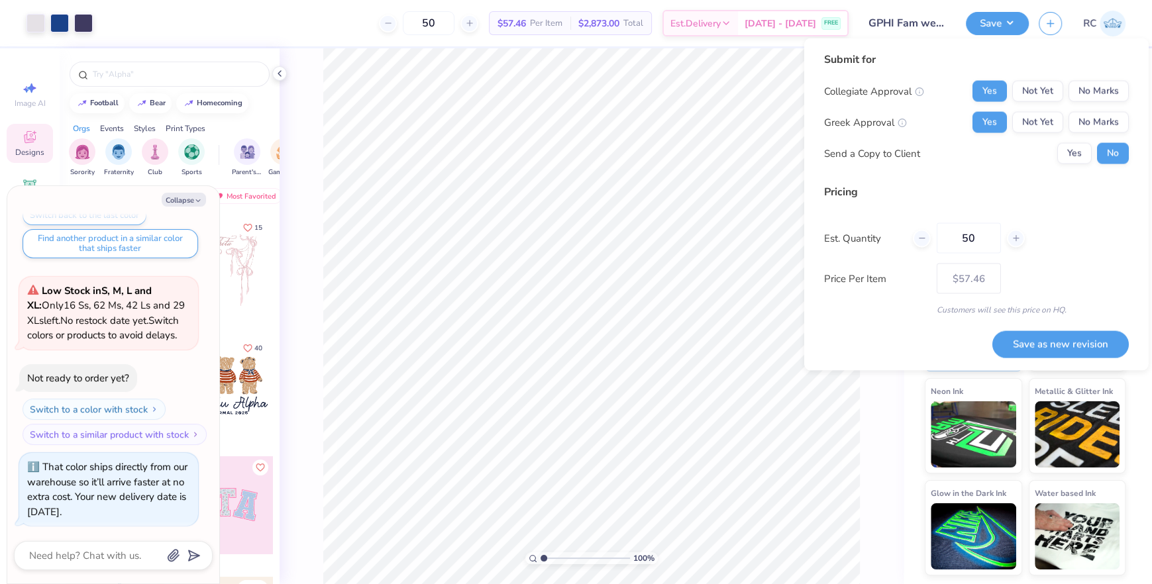
click at [1056, 360] on div "Submit for Collegiate Approval Yes Not Yet No Marks Greek Approval Yes Not Yet …" at bounding box center [976, 204] width 344 height 332
click at [1056, 346] on button "Save as new revision" at bounding box center [1060, 343] width 136 height 27
type input "$57.46"
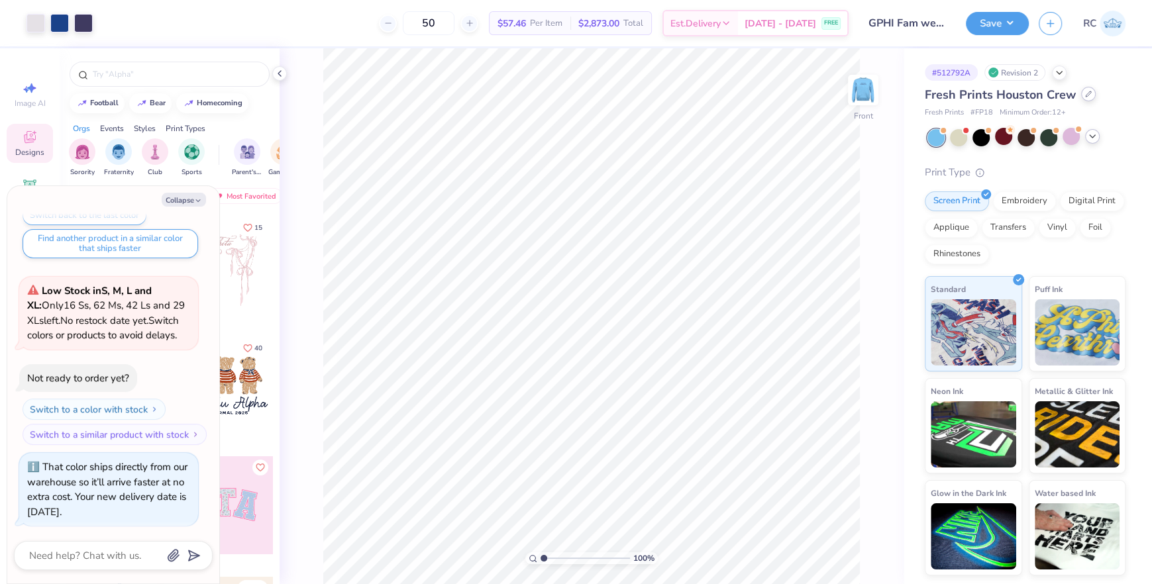
click at [1085, 93] on icon at bounding box center [1088, 94] width 7 height 7
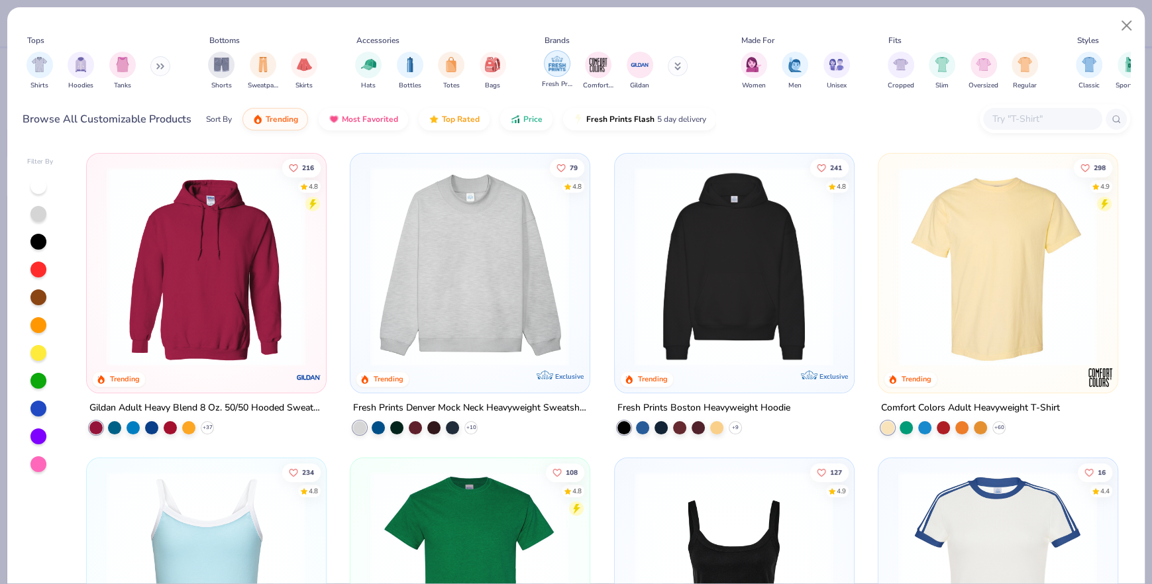
click at [562, 68] on img "filter for Fresh Prints" at bounding box center [557, 64] width 20 height 20
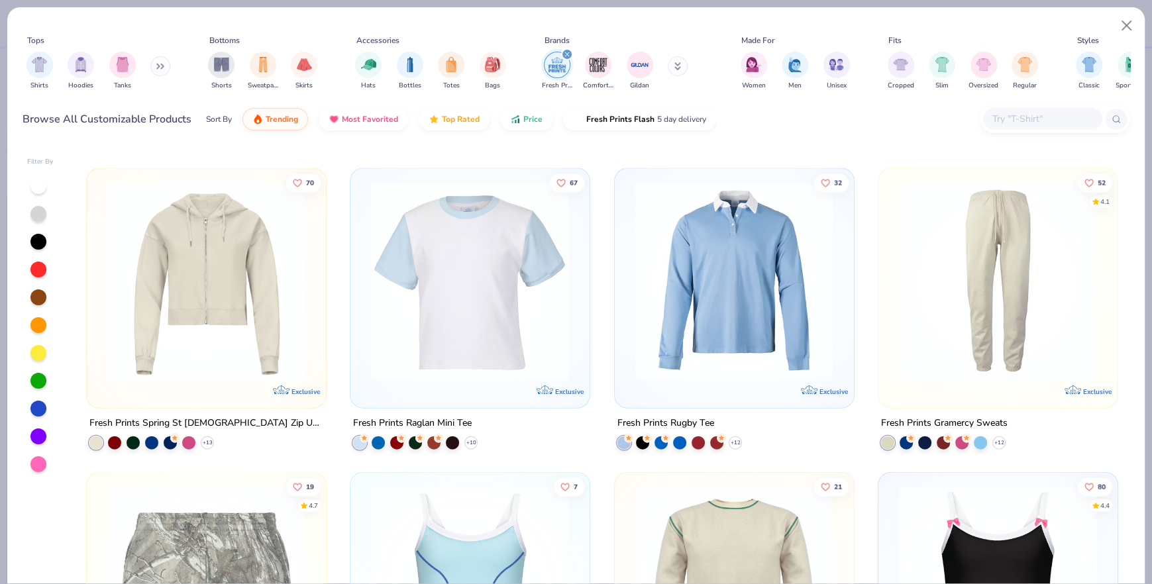
scroll to position [2292, 0]
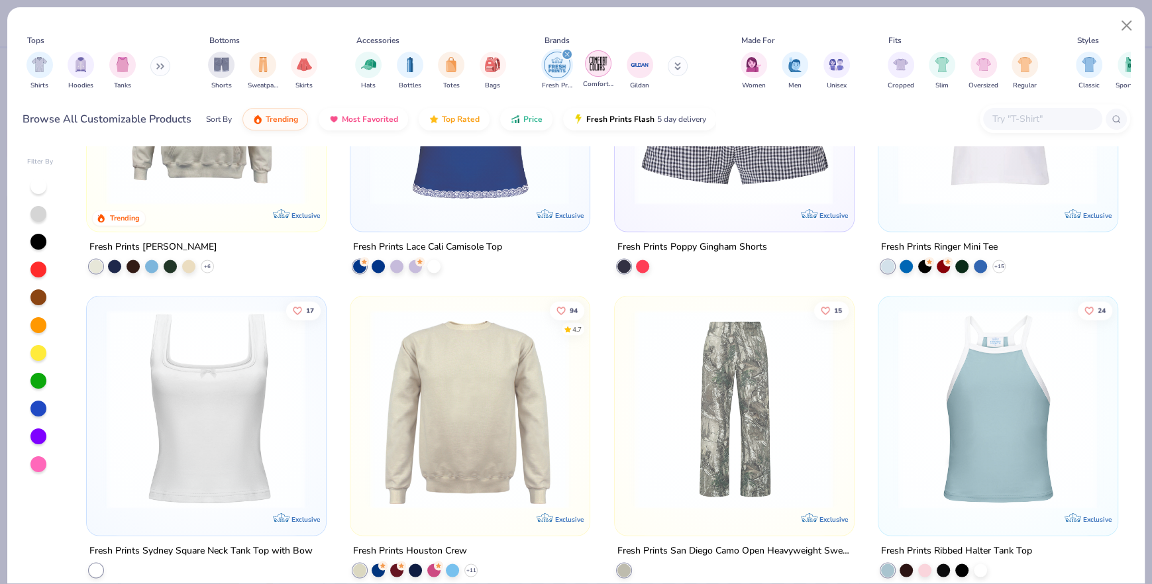
click at [595, 68] on img "filter for Comfort Colors" at bounding box center [598, 64] width 20 height 20
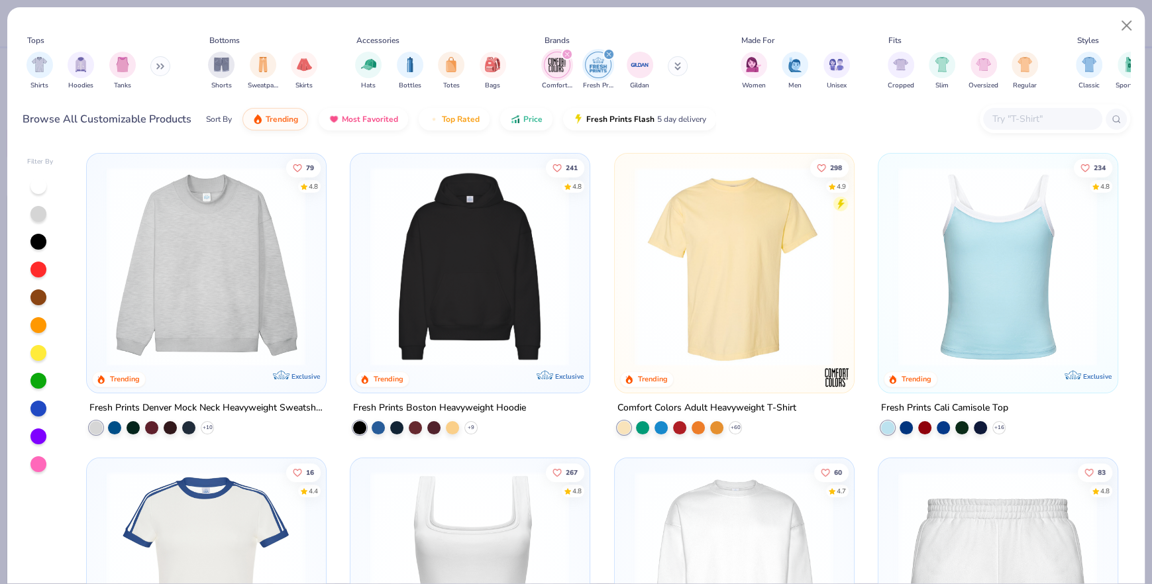
click at [567, 54] on icon "filter for Comfort Colors" at bounding box center [567, 54] width 4 height 4
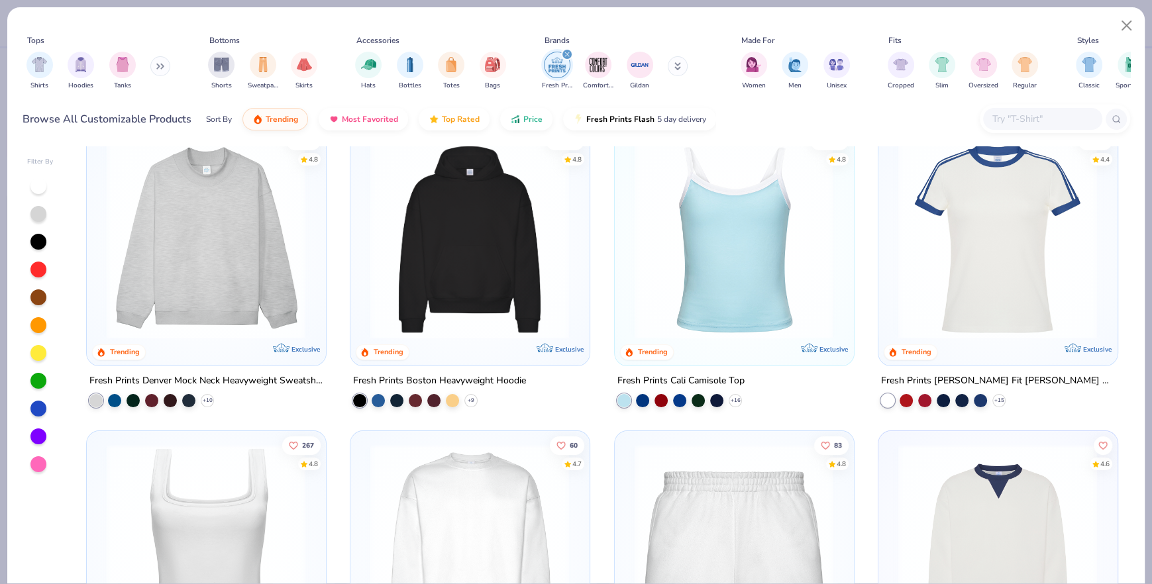
scroll to position [28, 0]
click at [585, 61] on div "filter for Comfort Colors" at bounding box center [598, 63] width 26 height 26
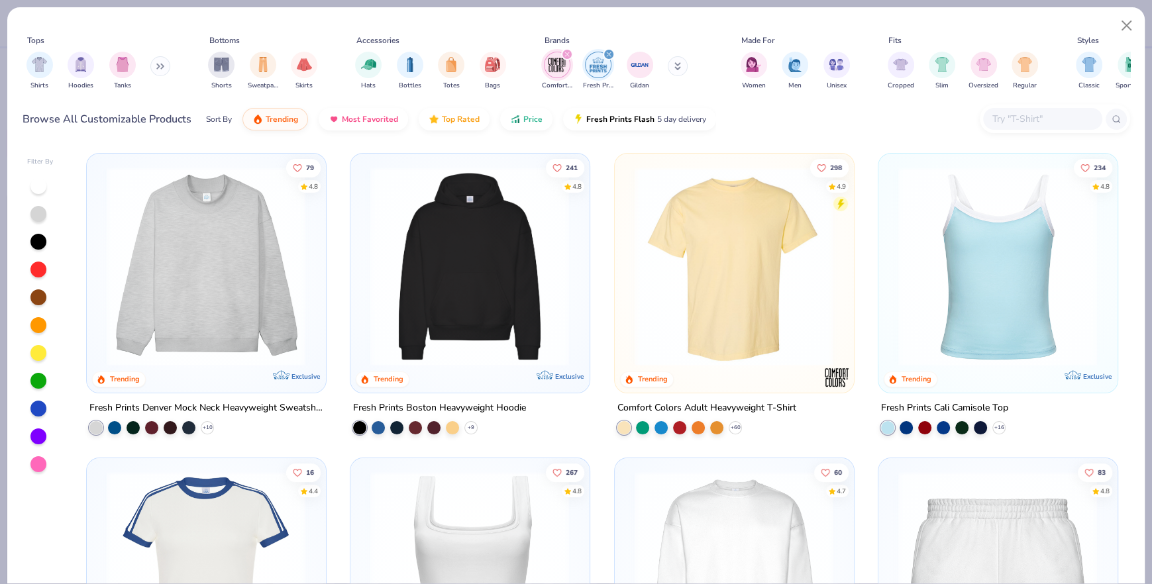
click at [607, 52] on icon "filter for Fresh Prints" at bounding box center [608, 54] width 5 height 5
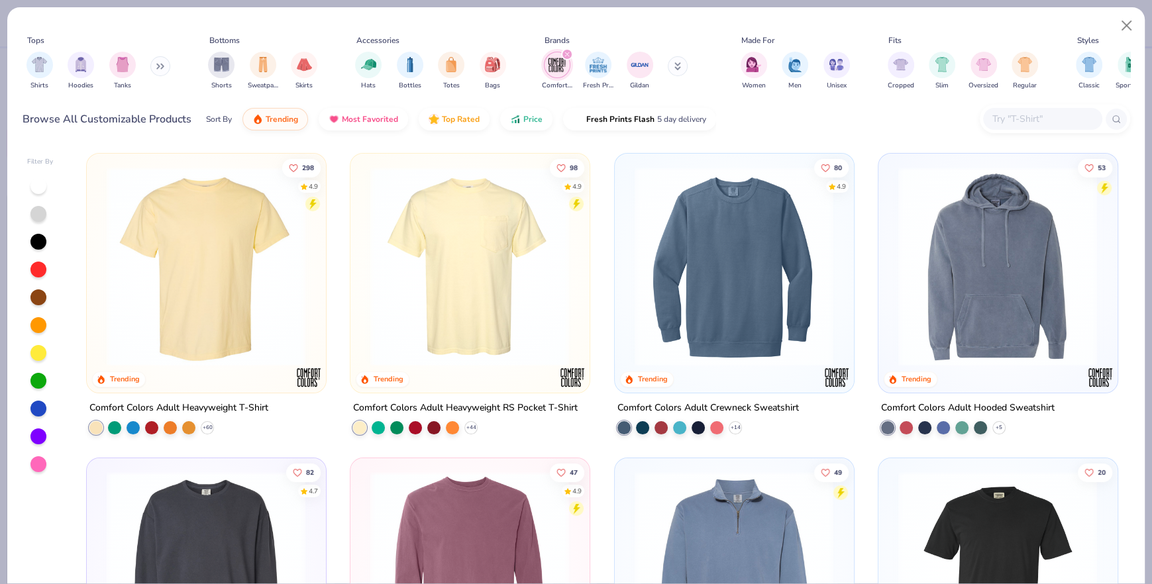
click at [264, 239] on img at bounding box center [206, 266] width 212 height 199
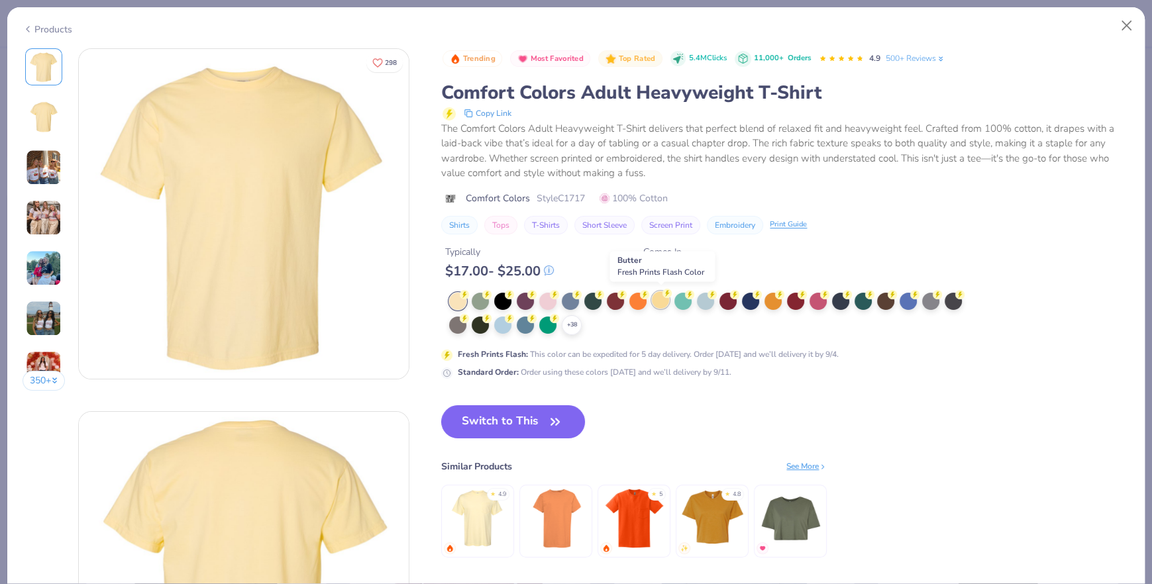
click at [660, 297] on div at bounding box center [660, 299] width 17 height 17
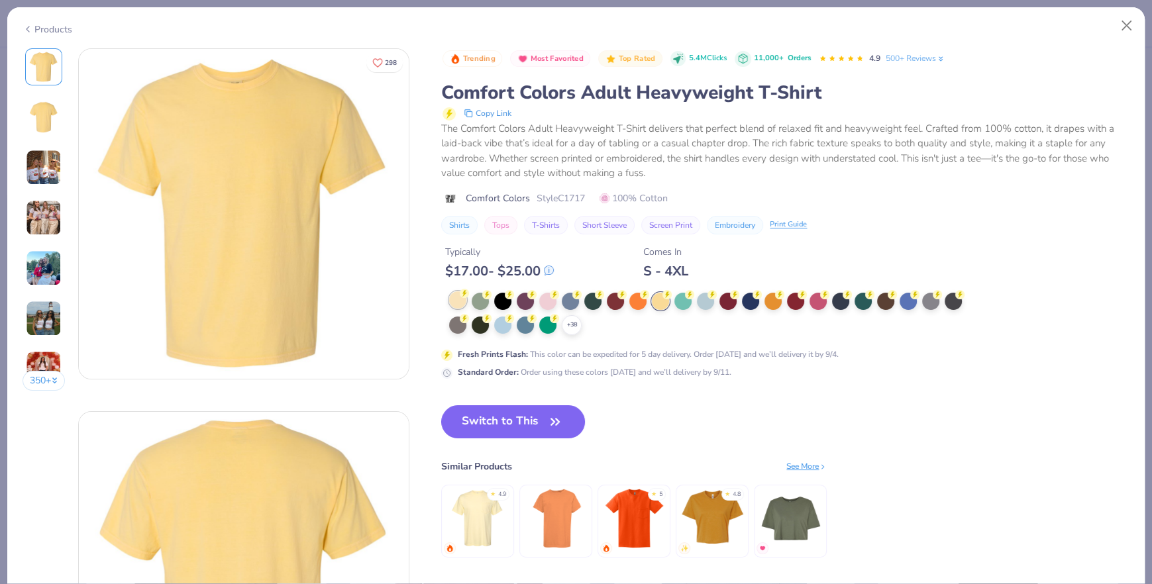
click at [460, 304] on div at bounding box center [457, 299] width 17 height 17
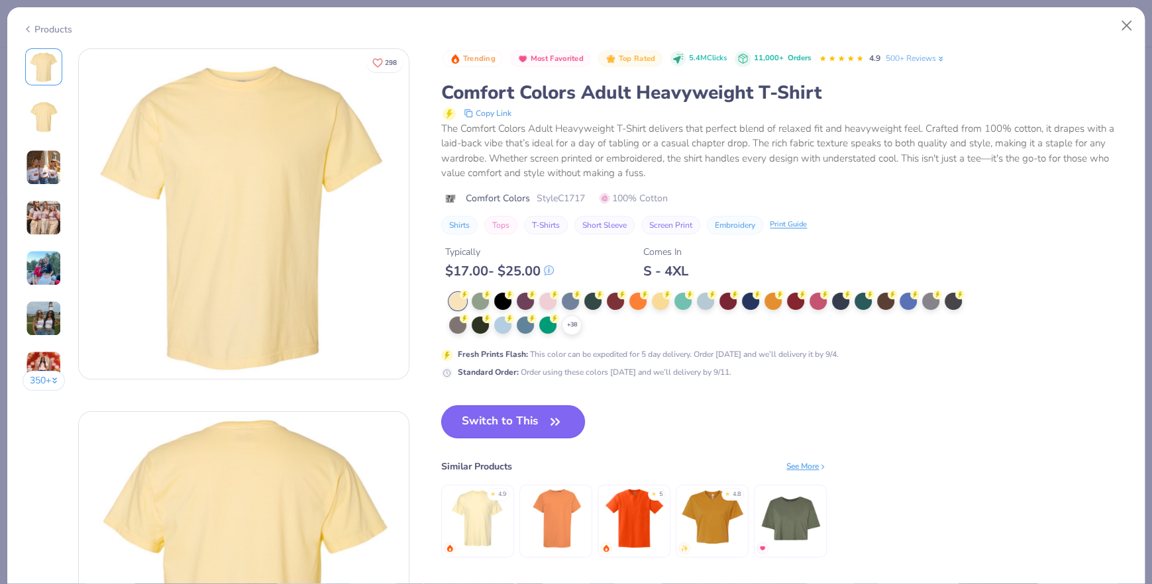
click at [506, 411] on button "Switch to This" at bounding box center [513, 421] width 144 height 33
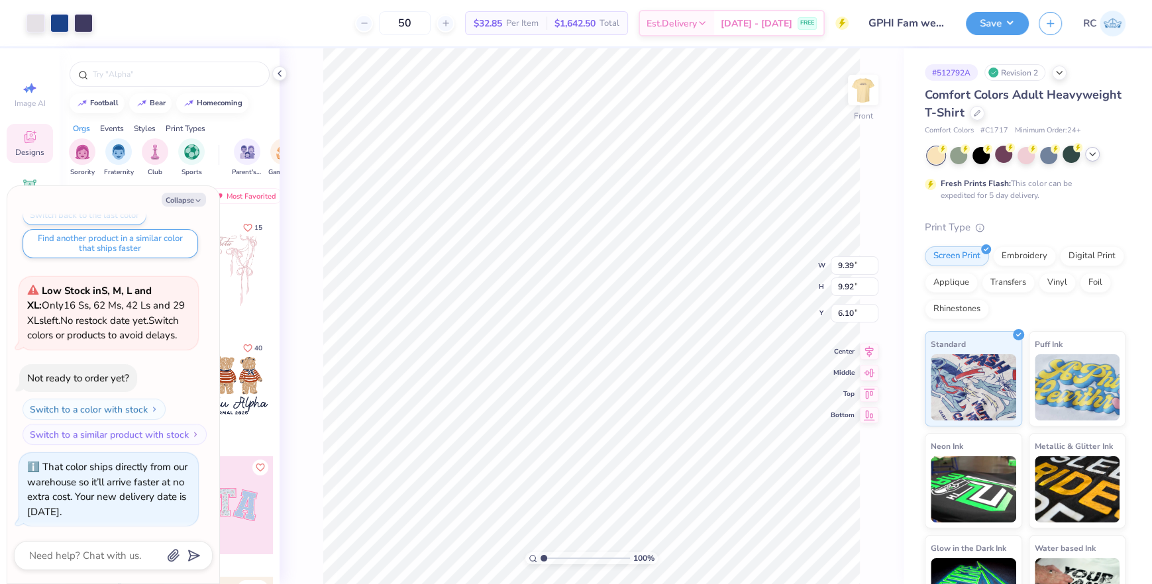
type textarea "x"
type input "3.31"
click at [863, 106] on div at bounding box center [862, 90] width 61 height 61
click at [1015, 26] on button "Save" at bounding box center [996, 21] width 63 height 23
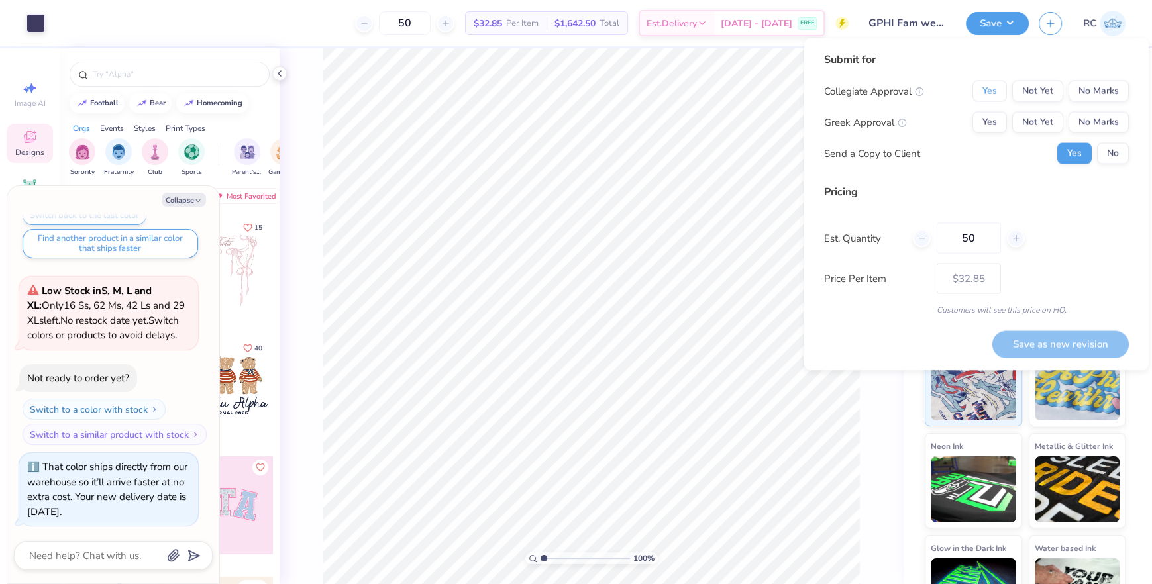
drag, startPoint x: 987, startPoint y: 89, endPoint x: 987, endPoint y: 106, distance: 16.6
click at [987, 89] on button "Yes" at bounding box center [989, 91] width 34 height 21
click at [987, 132] on button "Yes" at bounding box center [989, 122] width 34 height 21
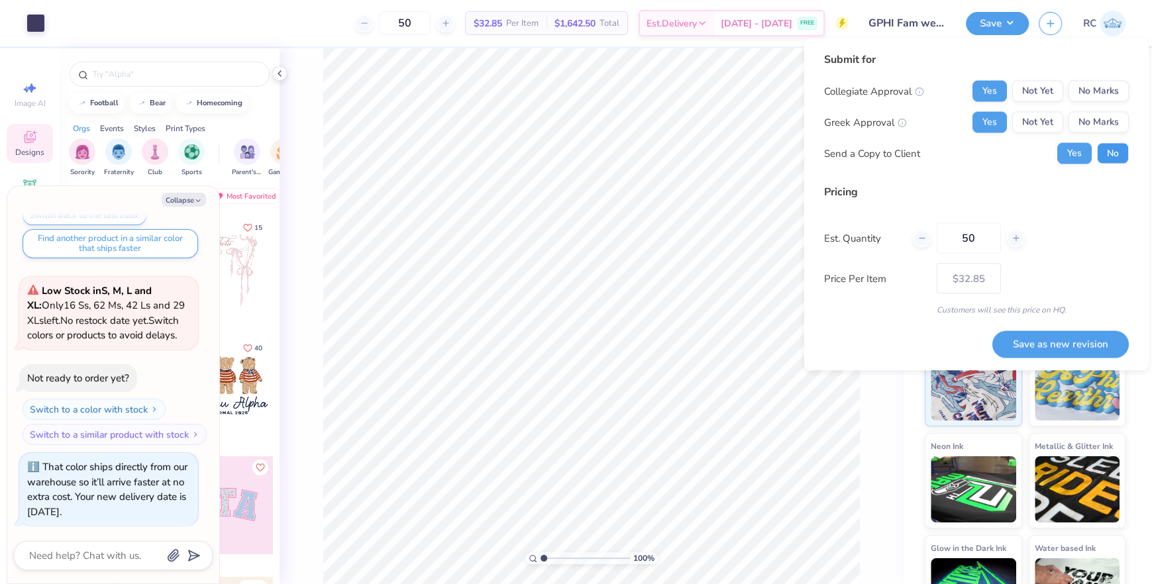
click at [1118, 158] on button "No" at bounding box center [1113, 153] width 32 height 21
type textarea "x"
click at [1043, 344] on button "Save as new revision" at bounding box center [1060, 343] width 136 height 27
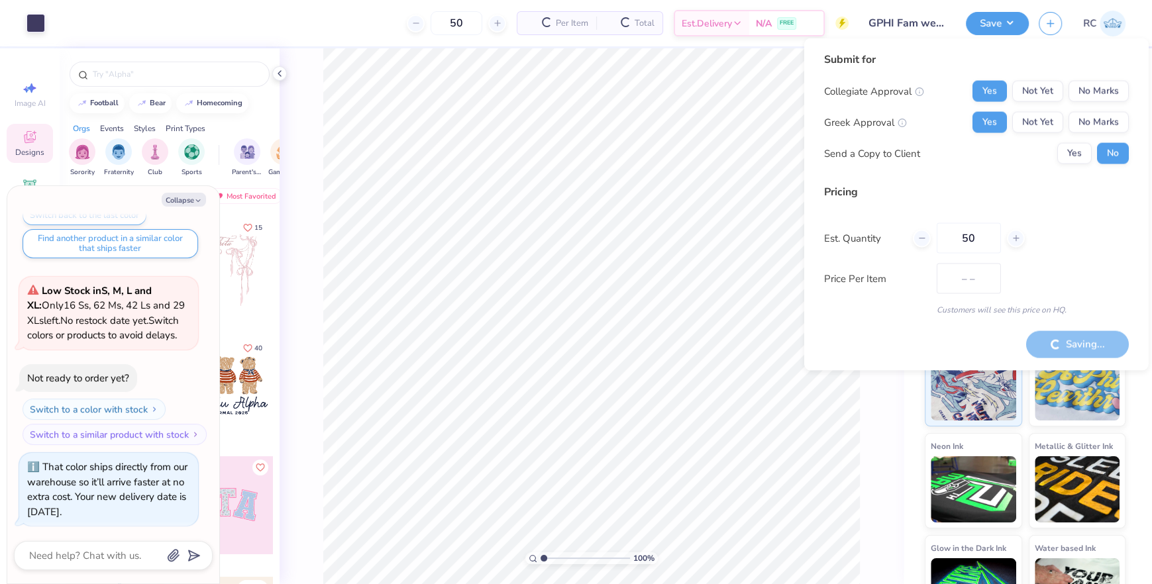
type input "$32.85"
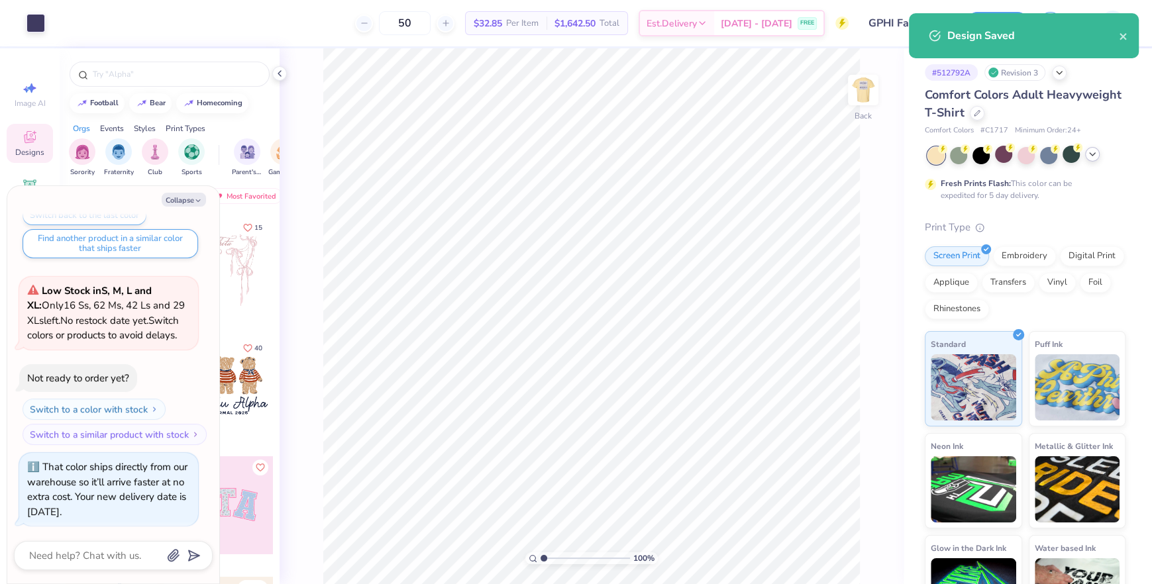
click at [1089, 160] on div at bounding box center [1092, 154] width 15 height 15
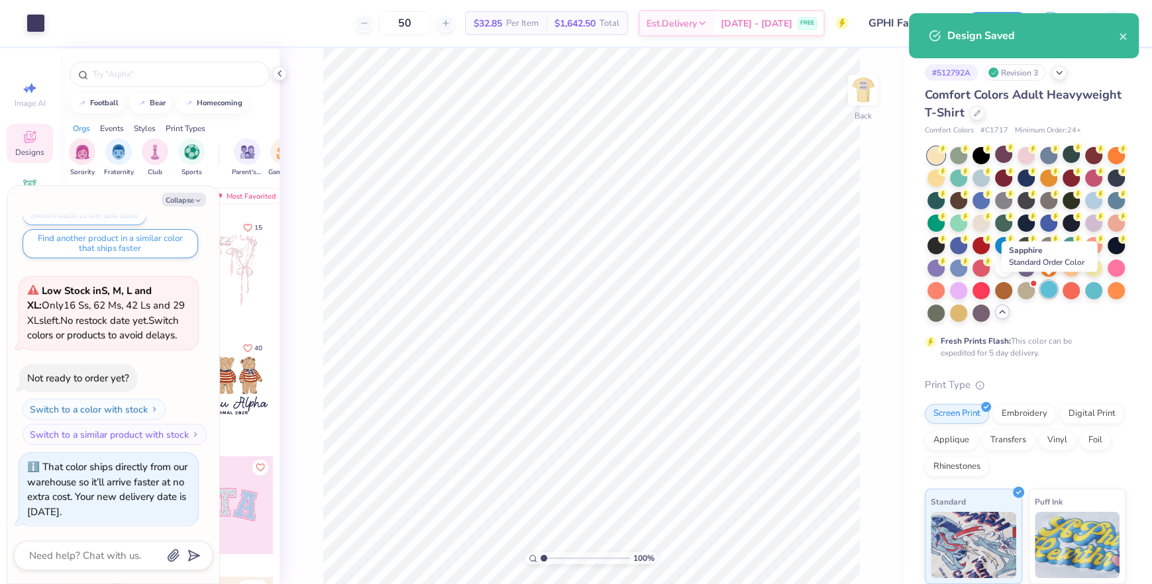
click at [1045, 290] on div at bounding box center [1048, 289] width 17 height 17
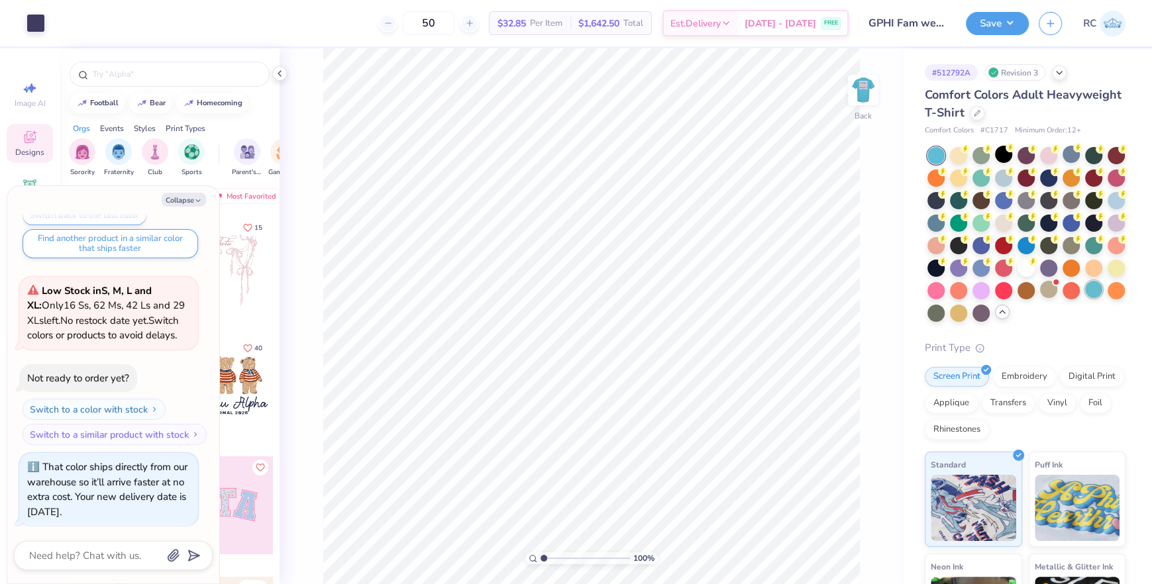
click at [1093, 291] on div at bounding box center [1093, 289] width 17 height 17
click at [1110, 203] on div at bounding box center [1115, 199] width 17 height 17
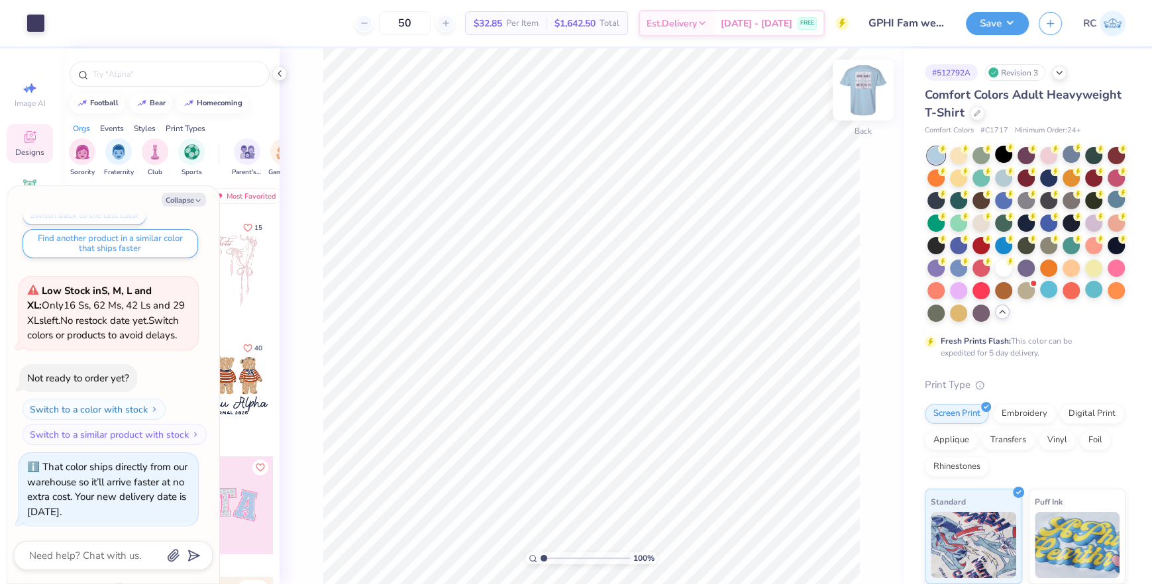
click at [857, 90] on img at bounding box center [862, 90] width 53 height 53
click at [992, 36] on div "Save RC" at bounding box center [1058, 23] width 186 height 46
click at [993, 25] on button "Save" at bounding box center [996, 21] width 63 height 23
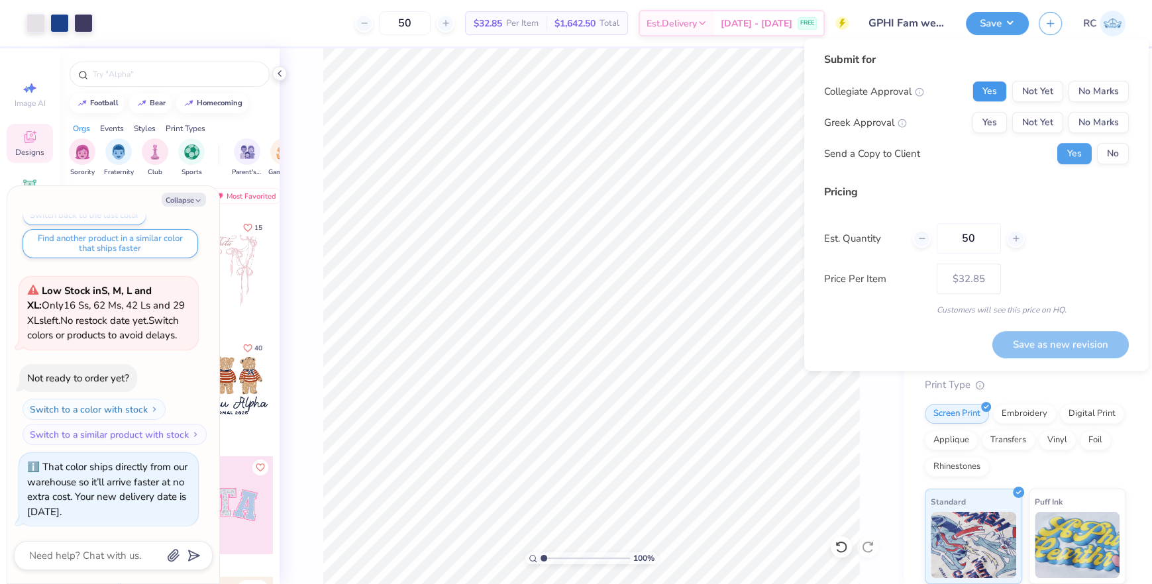
click at [996, 99] on button "Yes" at bounding box center [989, 91] width 34 height 21
click at [996, 115] on button "Yes" at bounding box center [989, 122] width 34 height 21
click at [1111, 156] on button "No" at bounding box center [1113, 153] width 32 height 21
type textarea "x"
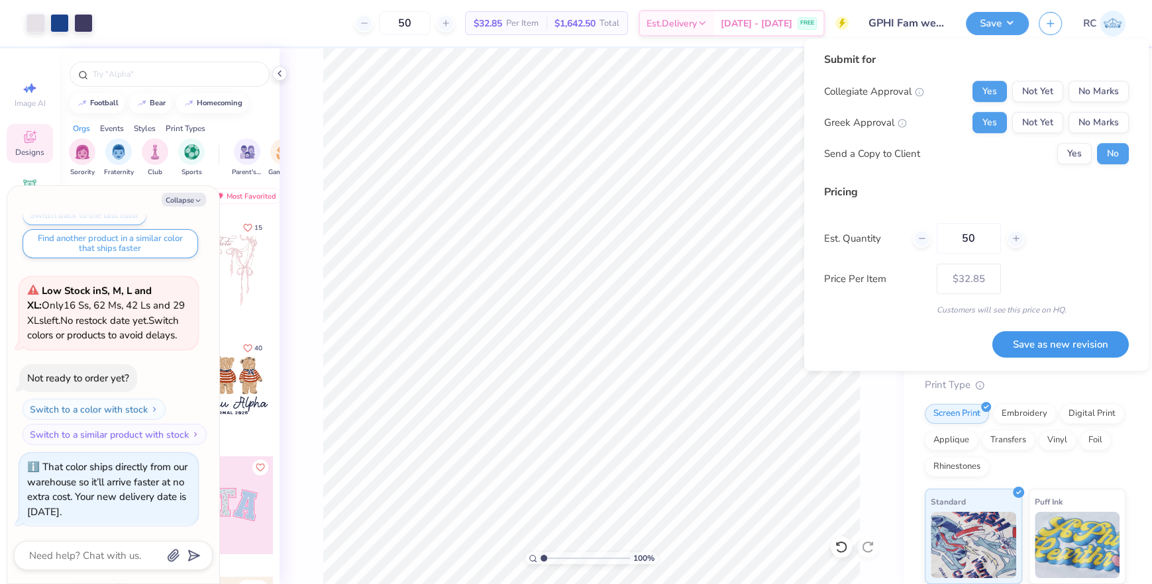
click at [1063, 334] on button "Save as new revision" at bounding box center [1060, 344] width 136 height 27
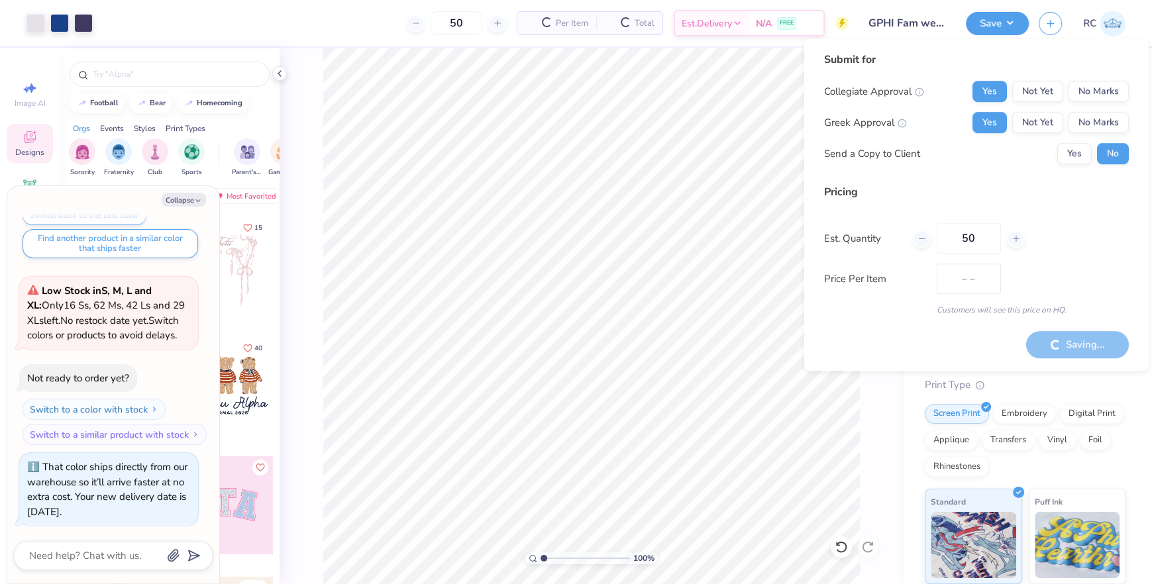
type input "$32.85"
type textarea "x"
